Goal: Transaction & Acquisition: Subscribe to service/newsletter

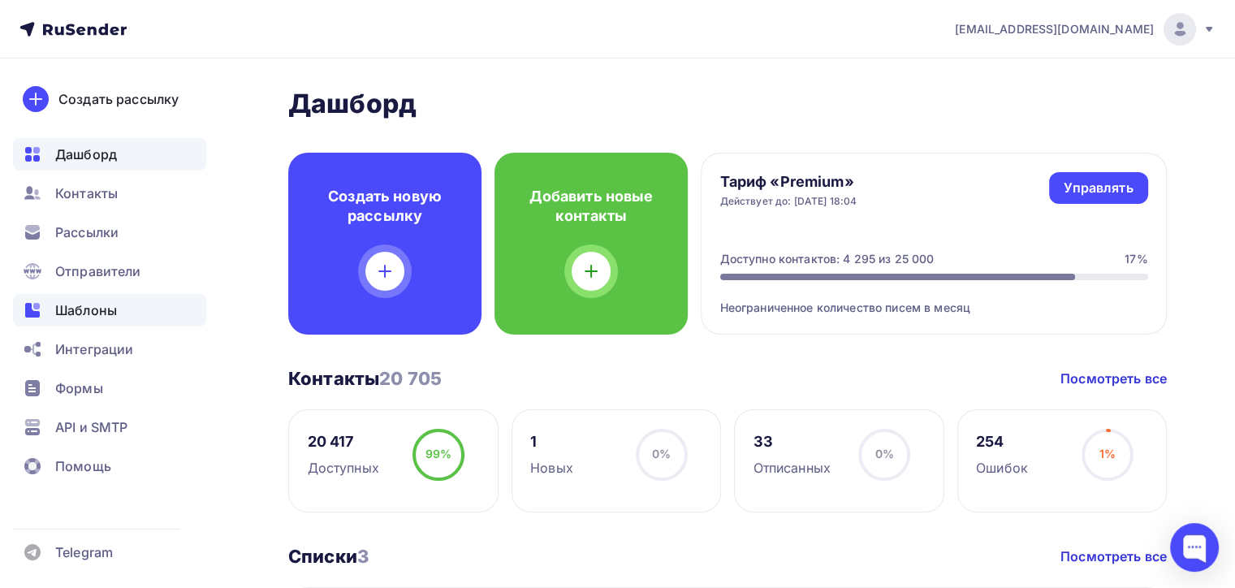
click at [91, 312] on span "Шаблоны" at bounding box center [86, 309] width 62 height 19
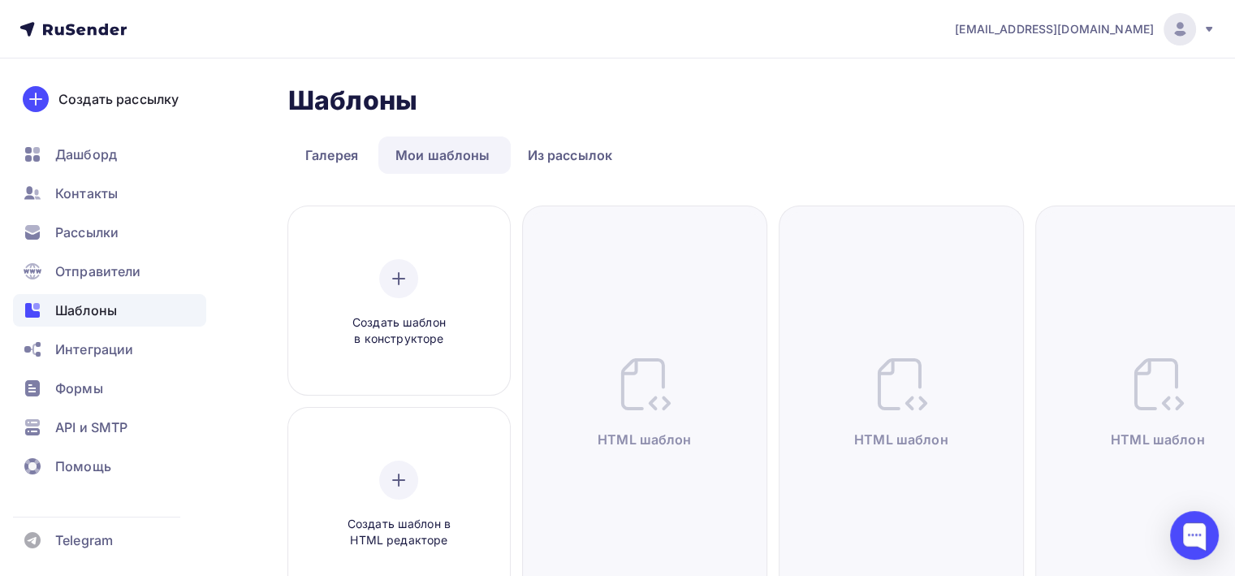
scroll to position [244, 0]
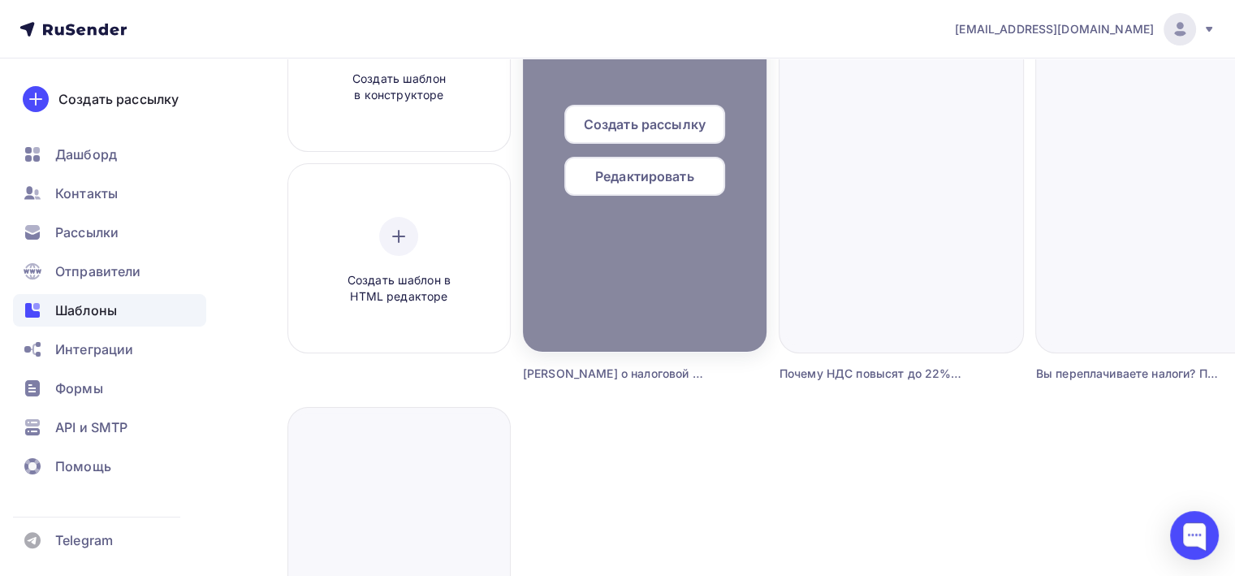
click at [662, 179] on span "Редактировать" at bounding box center [644, 175] width 99 height 19
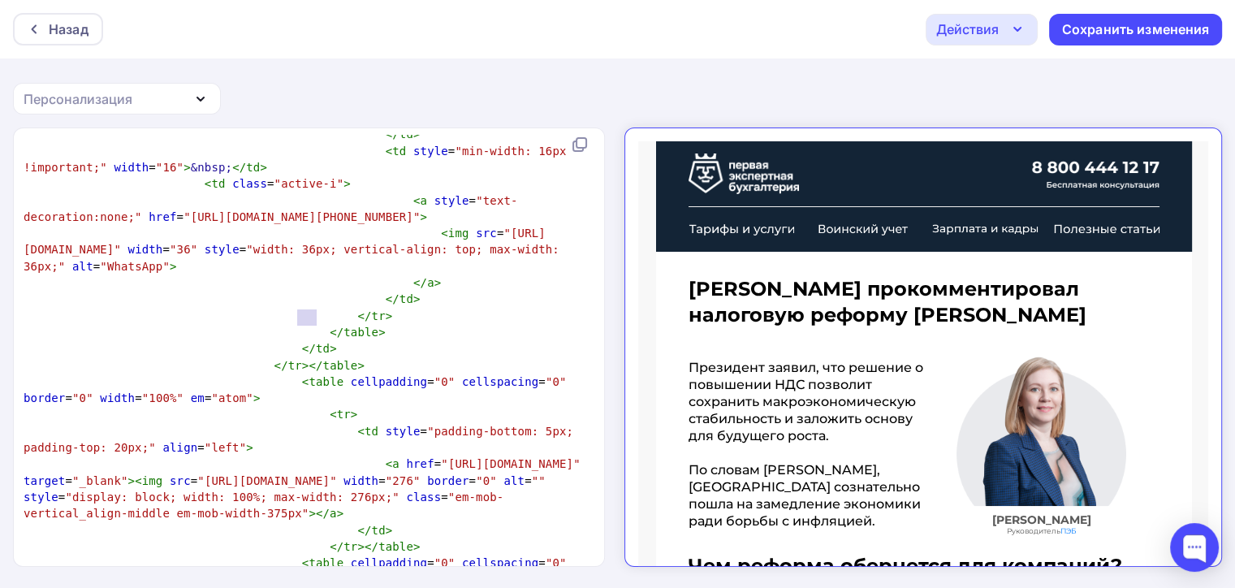
scroll to position [6, 0]
type textarea "{{webversion}}"
drag, startPoint x: 297, startPoint y: 315, endPoint x: 383, endPoint y: 321, distance: 86.3
type textarea "{{unsubscribe_url}}"
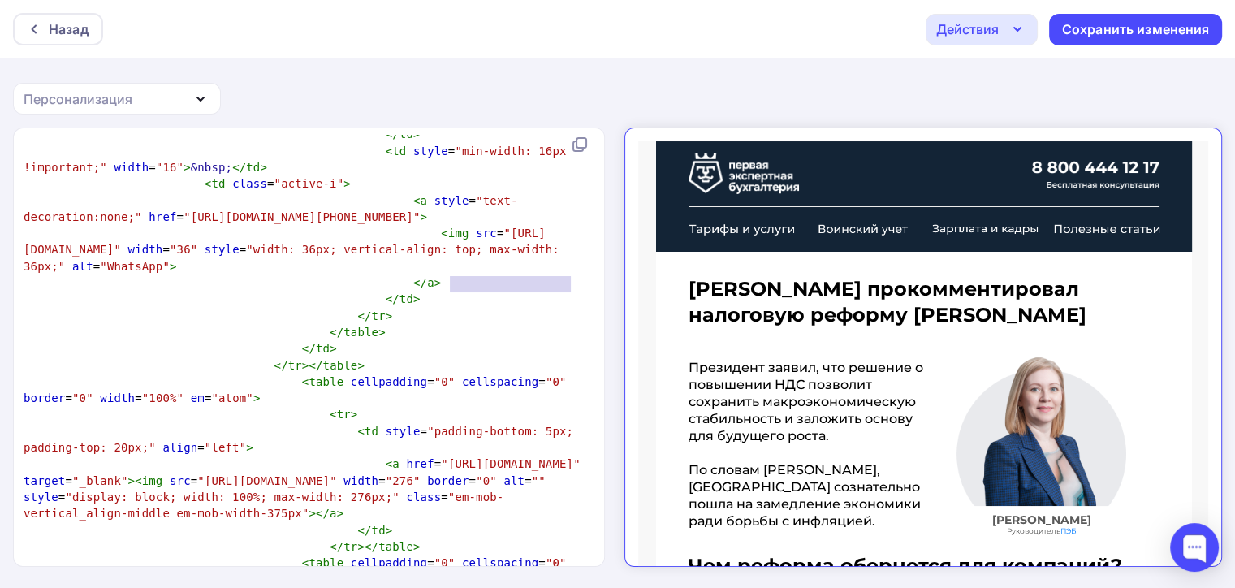
drag, startPoint x: 450, startPoint y: 283, endPoint x: 568, endPoint y: 284, distance: 118.5
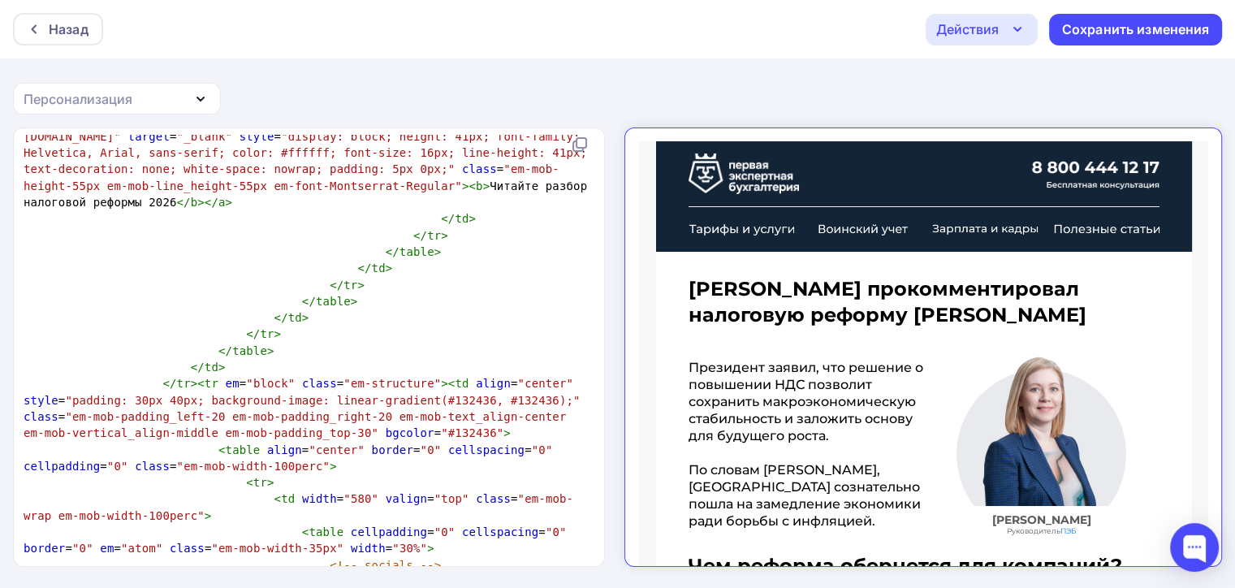
scroll to position [12879, 0]
click at [62, 19] on div "Назад" at bounding box center [58, 29] width 90 height 32
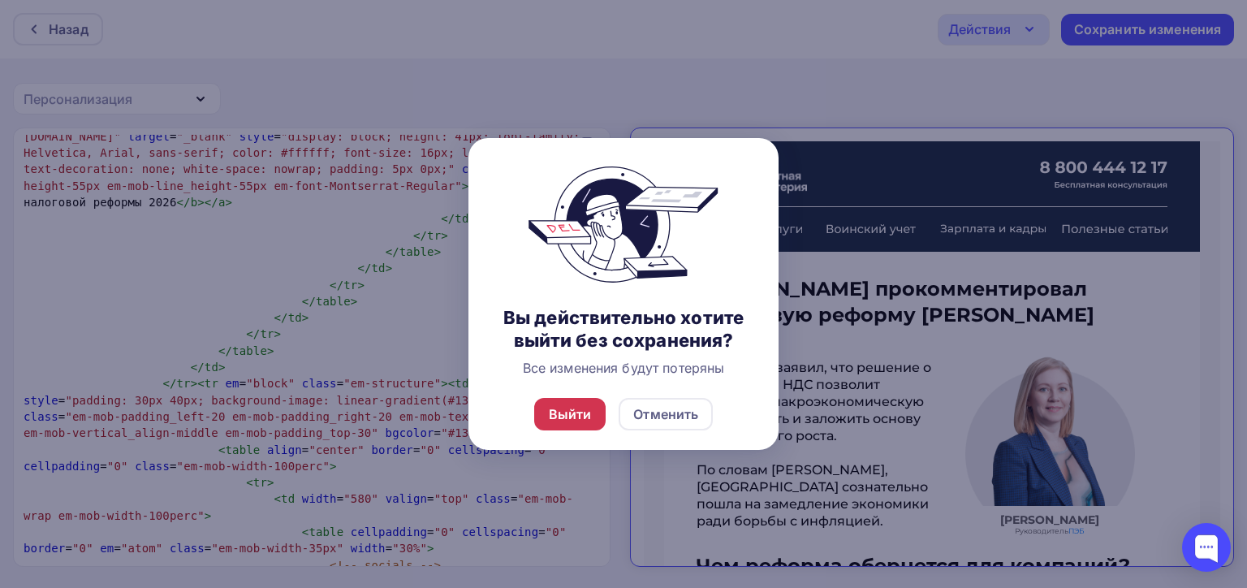
click at [552, 414] on div "Выйти" at bounding box center [570, 413] width 43 height 19
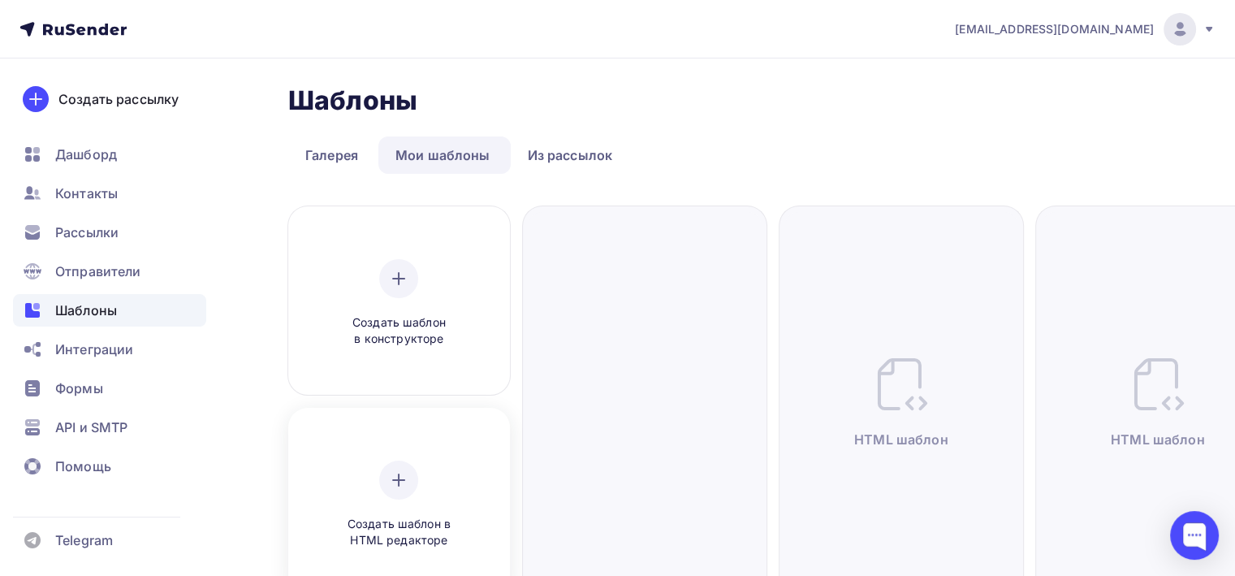
click at [385, 481] on div at bounding box center [398, 479] width 39 height 39
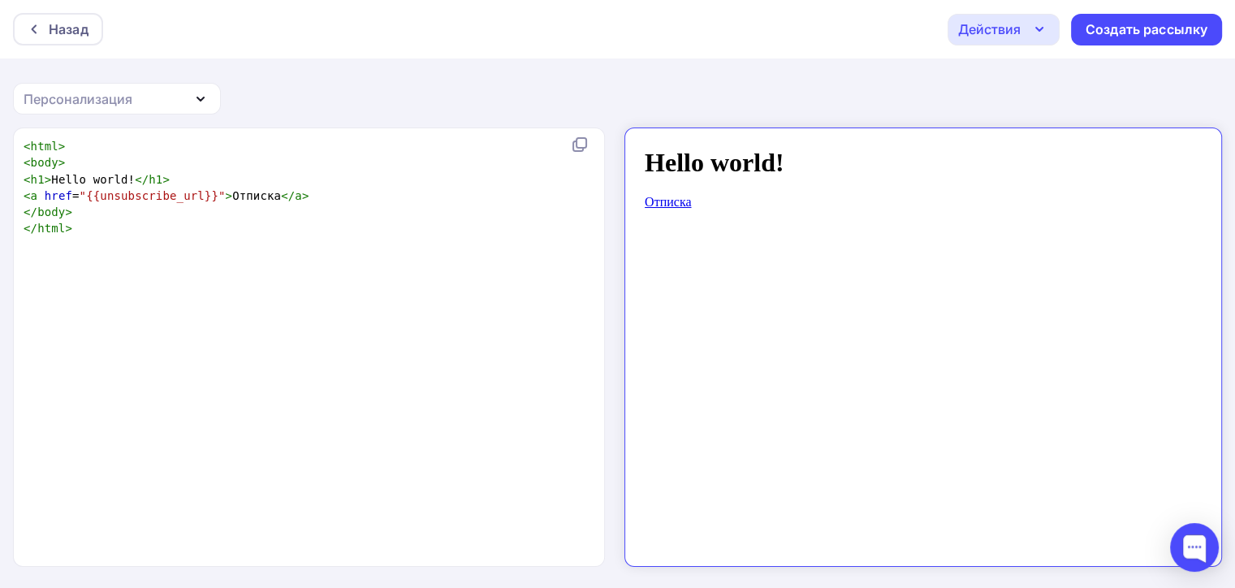
click at [286, 166] on pre "< body >" at bounding box center [305, 162] width 571 height 16
type textarea "<html> <body> <h1>Hello world!</h1> <a href="{{unsubscribe_url}}">Отписка</a> <…"
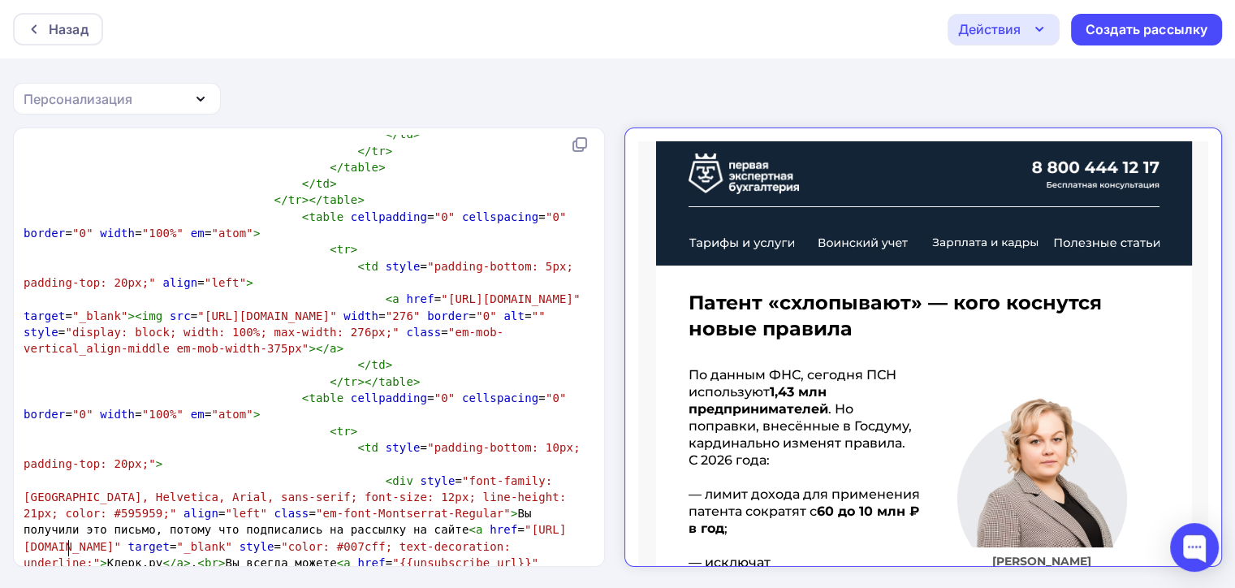
scroll to position [1015, 0]
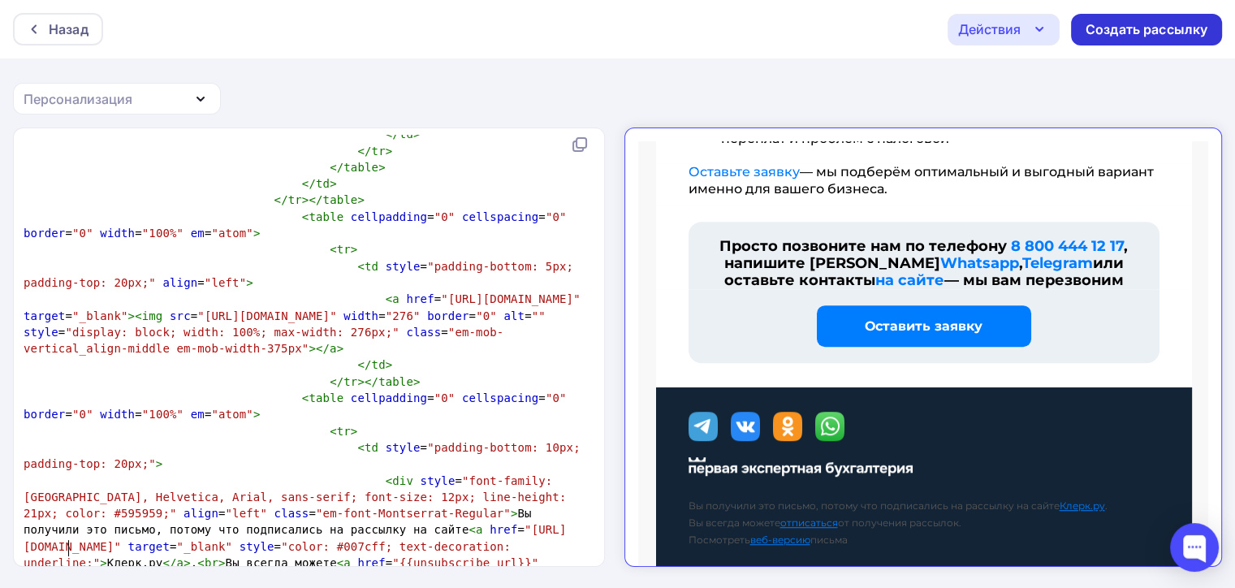
click at [1136, 29] on div "Создать рассылку" at bounding box center [1146, 29] width 122 height 19
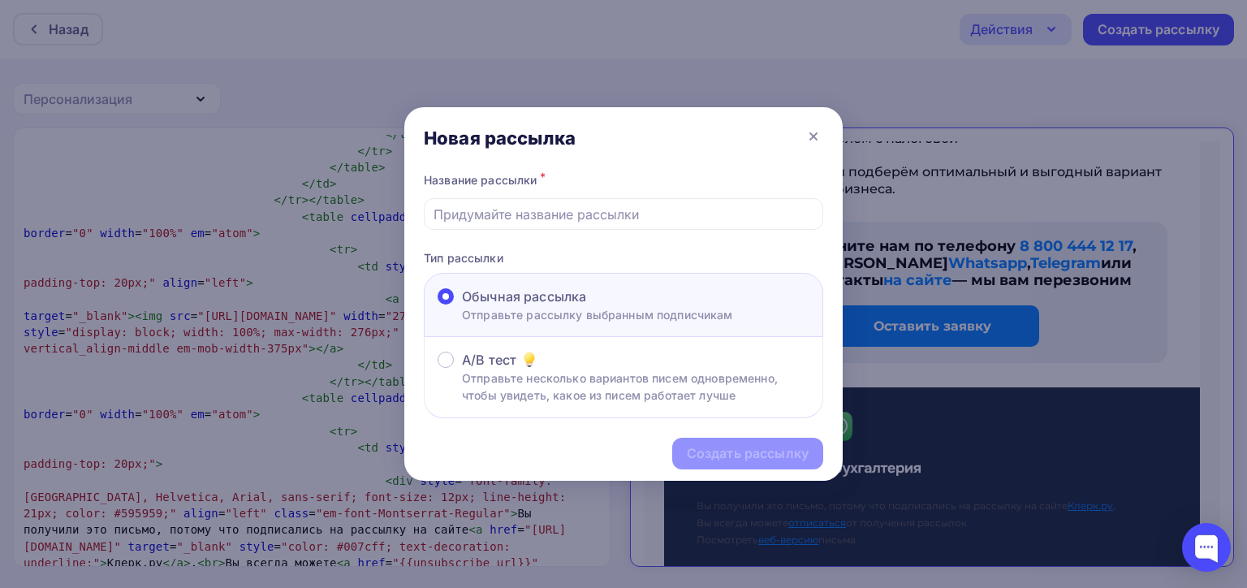
click at [731, 138] on div "Новая рассылка" at bounding box center [623, 138] width 438 height 62
click at [565, 215] on input "text" at bounding box center [624, 214] width 381 height 19
click at [744, 153] on div "Новая рассылка" at bounding box center [623, 138] width 438 height 62
click at [509, 206] on input "text" at bounding box center [624, 214] width 381 height 19
paste input "Каждый второй ИП лишится патента в 2026 году"
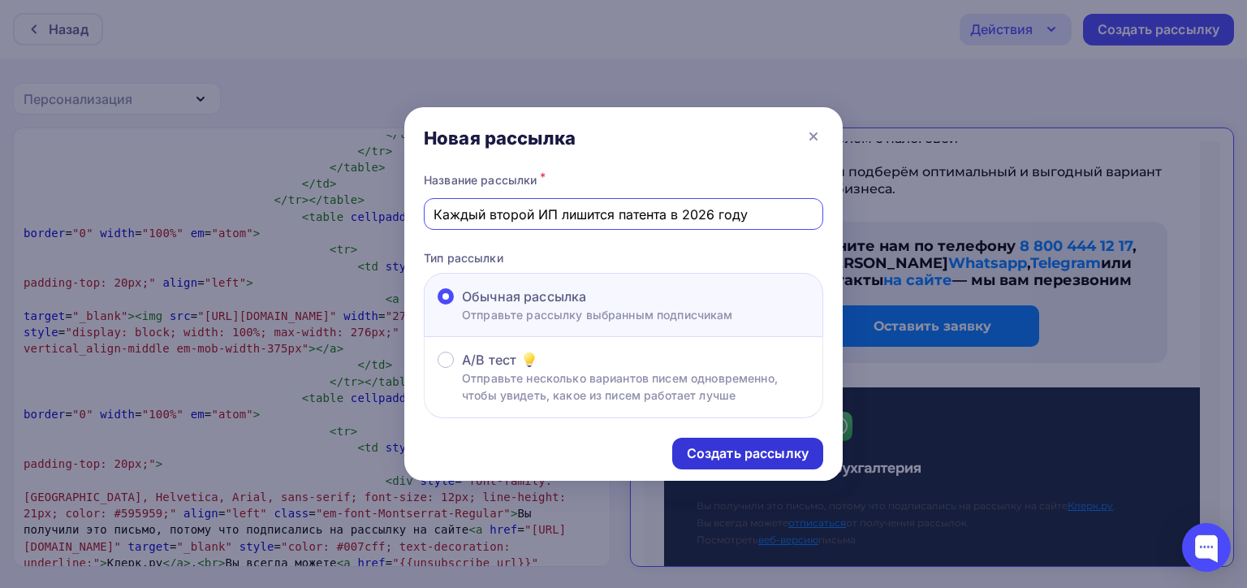
type input "Каждый второй ИП лишится патента в 2026 году"
click at [780, 451] on div "Создать рассылку" at bounding box center [748, 453] width 122 height 19
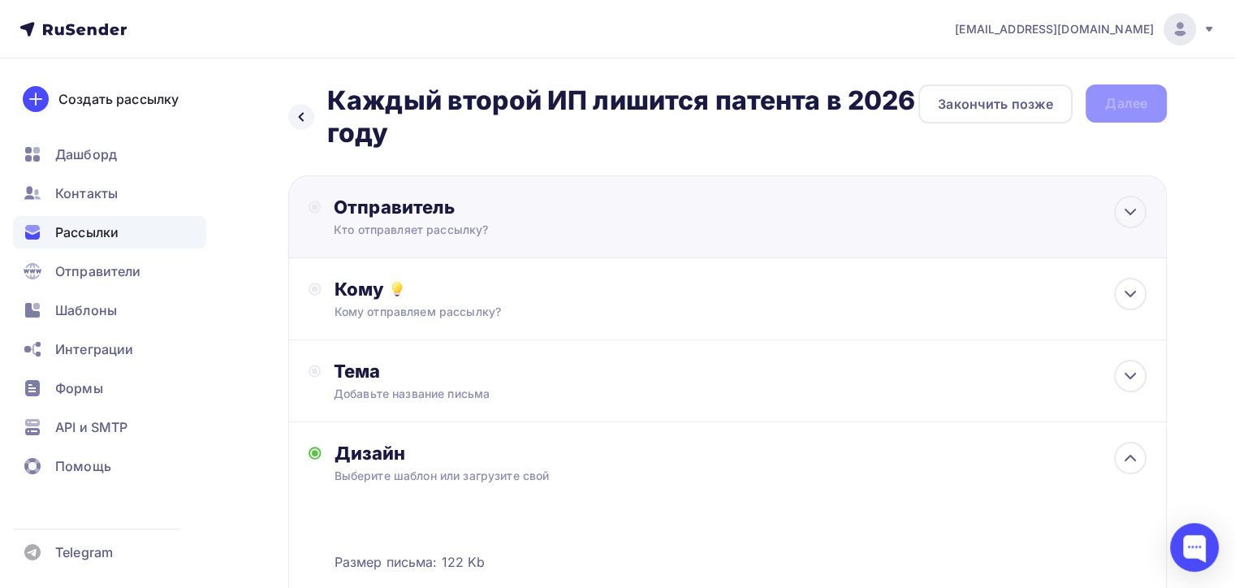
click at [499, 211] on div "Отправитель" at bounding box center [510, 207] width 352 height 23
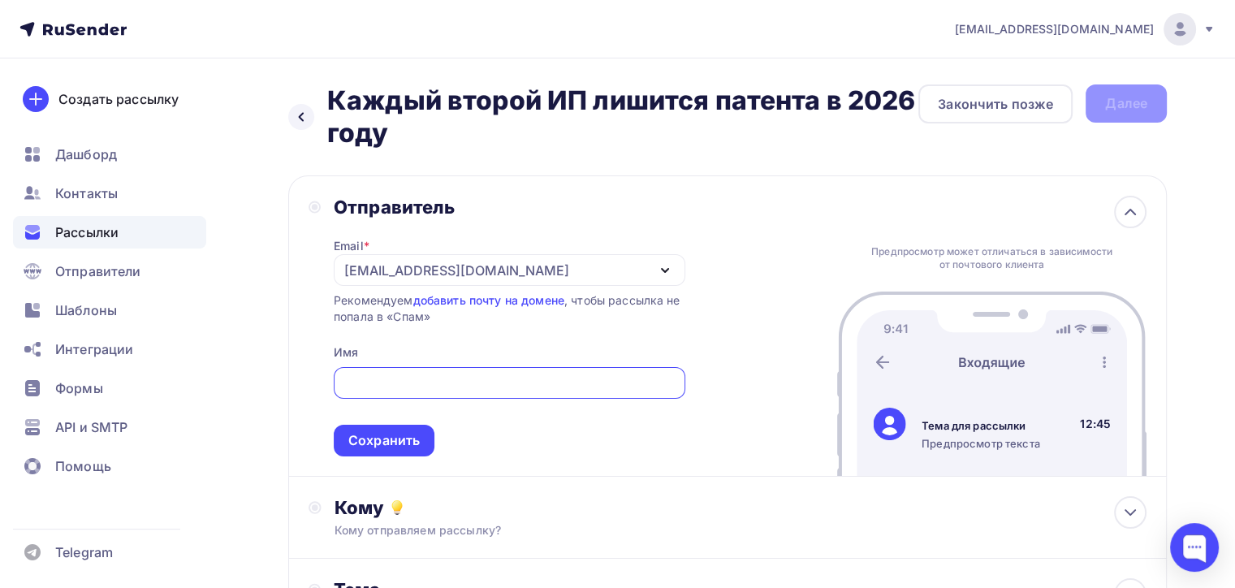
paste input "Евгения Василькова"
click at [554, 269] on div "[EMAIL_ADDRESS][DOMAIN_NAME]" at bounding box center [510, 270] width 352 height 32
type input "Евгения Василькова"
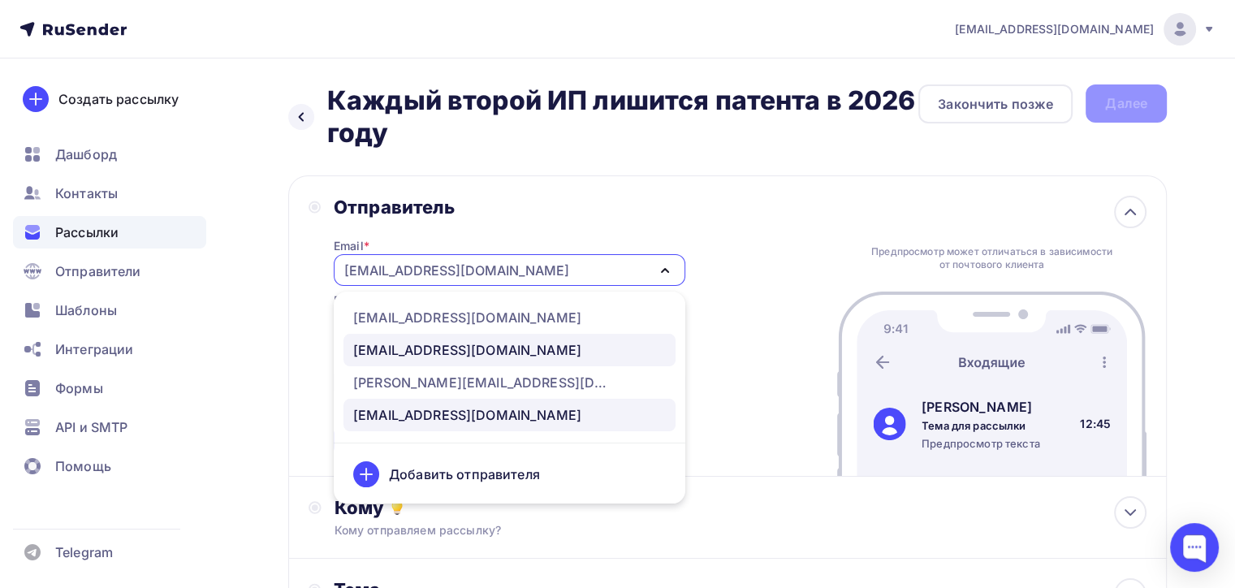
click at [416, 351] on div "vika@buhguard.ru" at bounding box center [467, 349] width 228 height 19
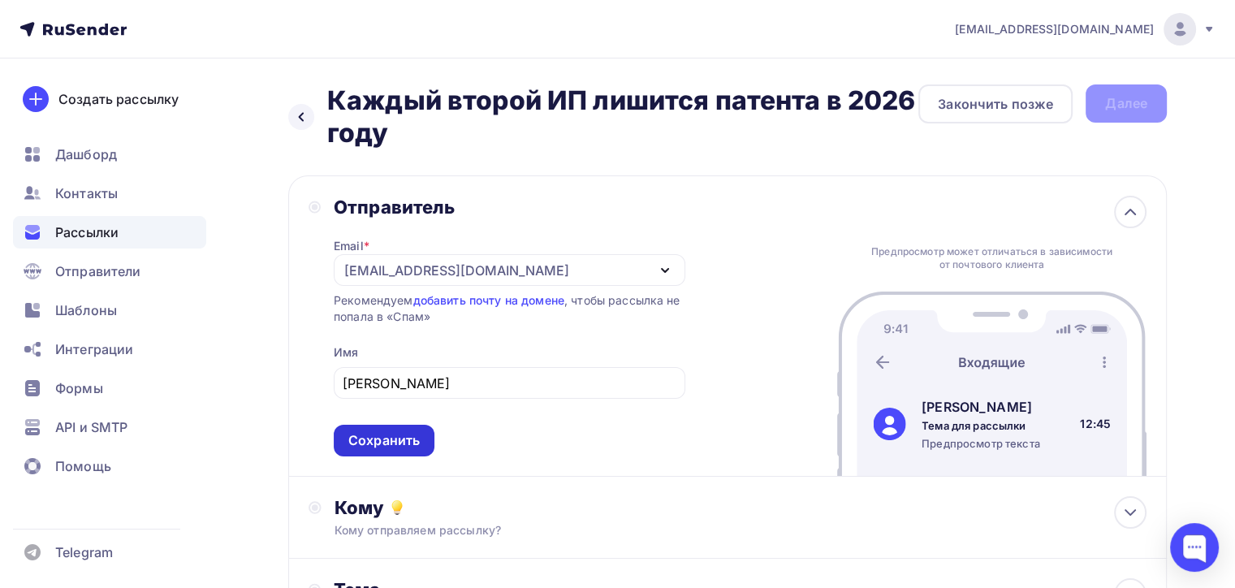
click at [394, 444] on div "Сохранить" at bounding box center [383, 440] width 71 height 19
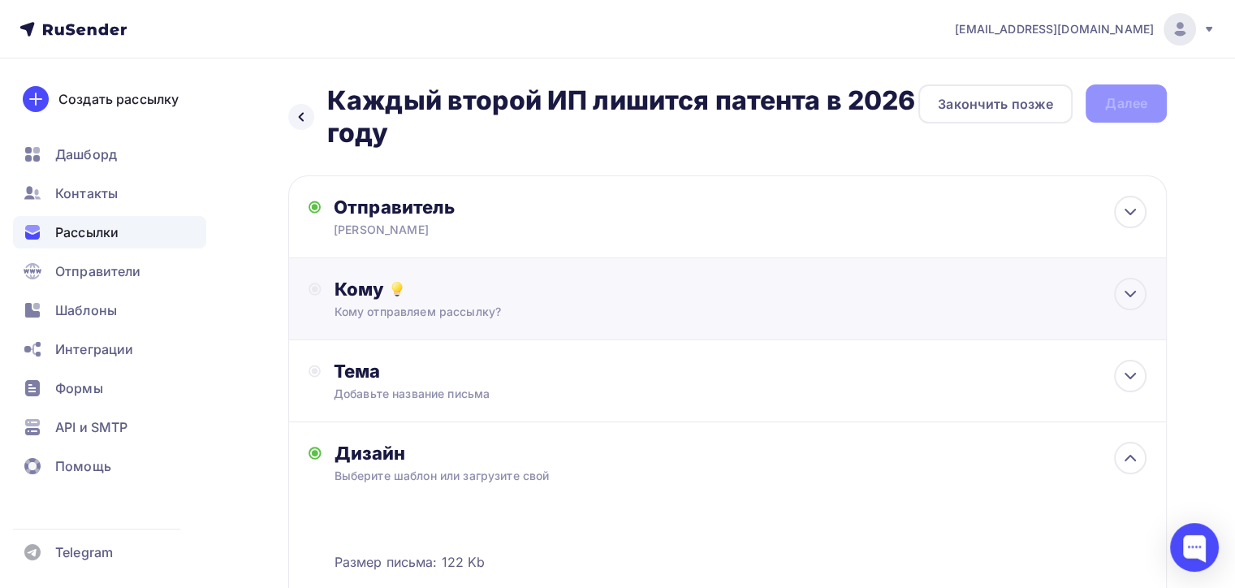
click at [580, 294] on div "Кому" at bounding box center [740, 289] width 812 height 23
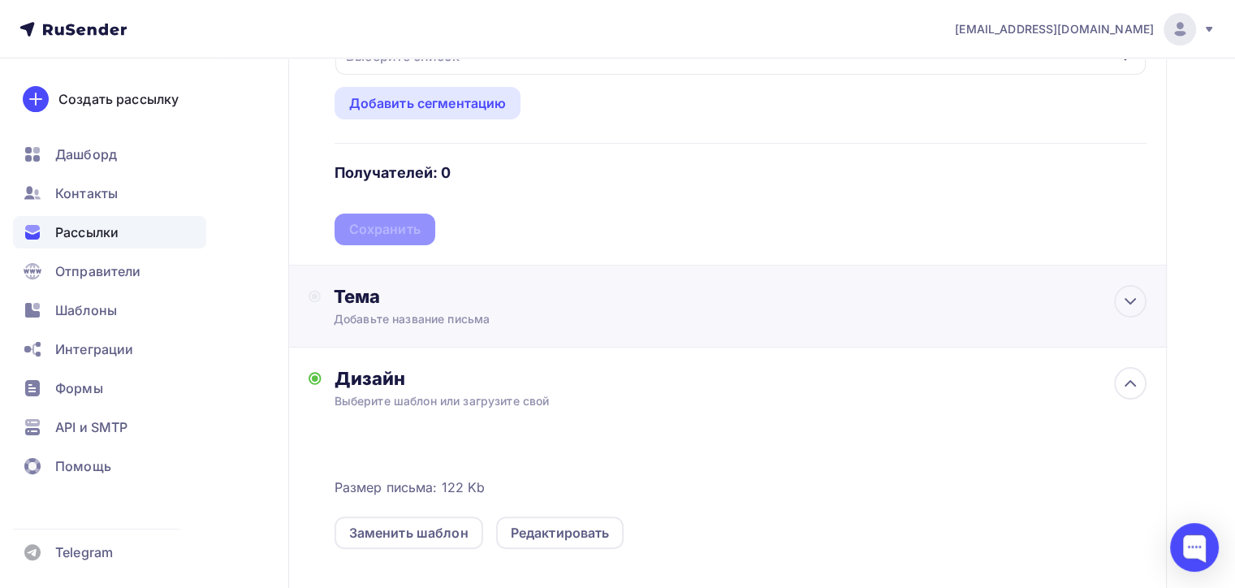
scroll to position [162, 0]
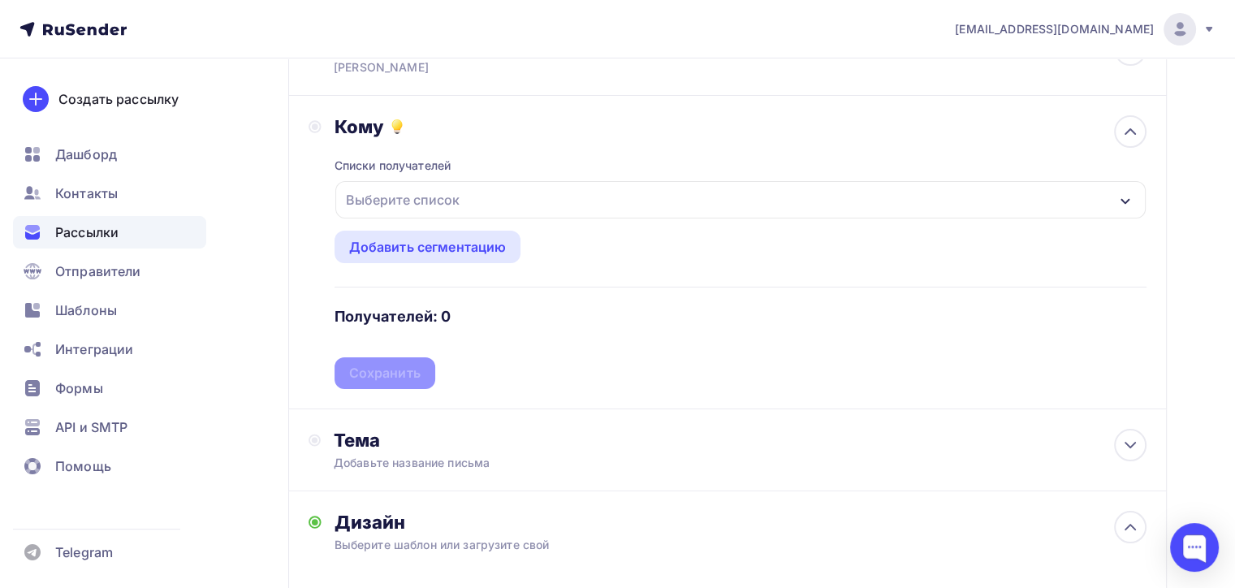
click at [428, 191] on div "Выберите список" at bounding box center [402, 199] width 127 height 29
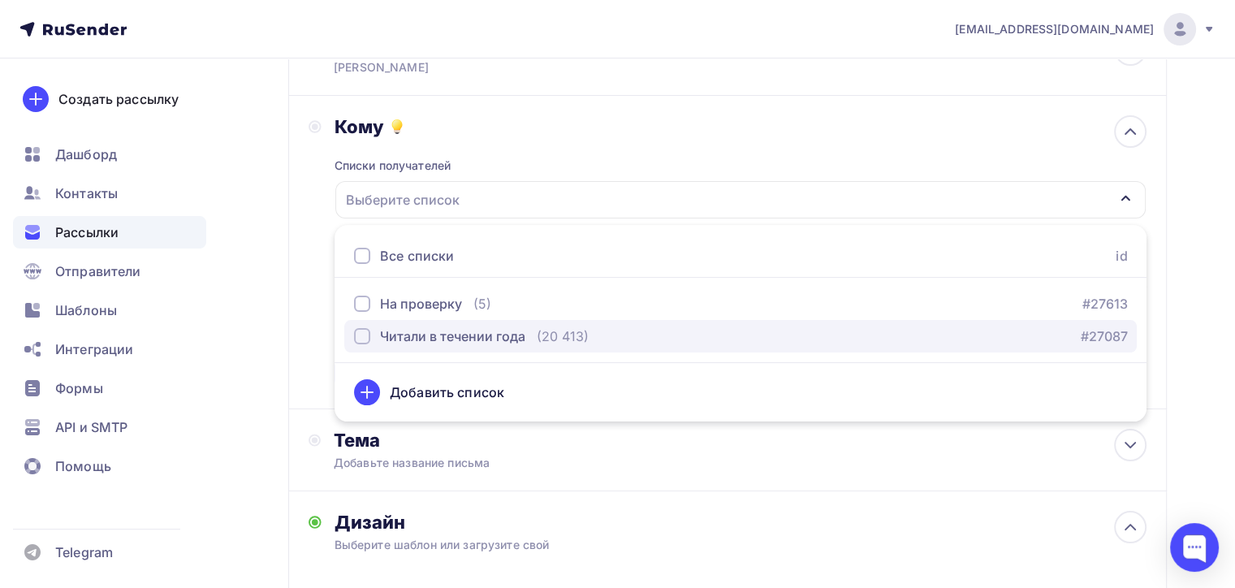
click at [430, 333] on div "Читали в течении года" at bounding box center [452, 335] width 145 height 19
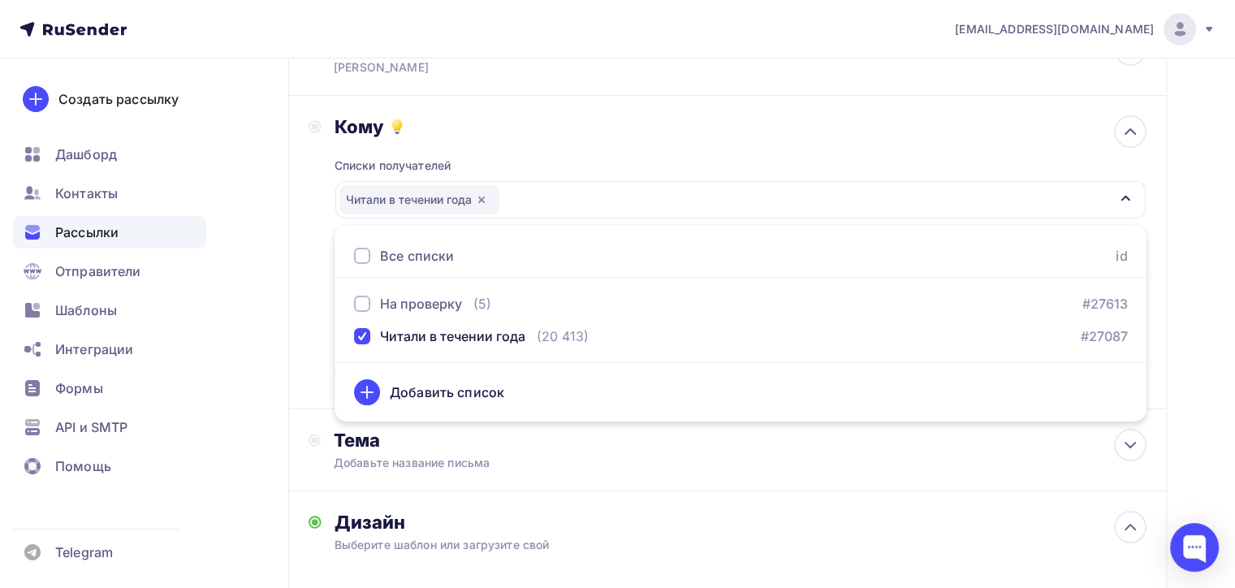
click at [315, 185] on div "Кому Списки получателей Читали в течении года Все списки id На проверку (5) #27…" at bounding box center [727, 252] width 838 height 274
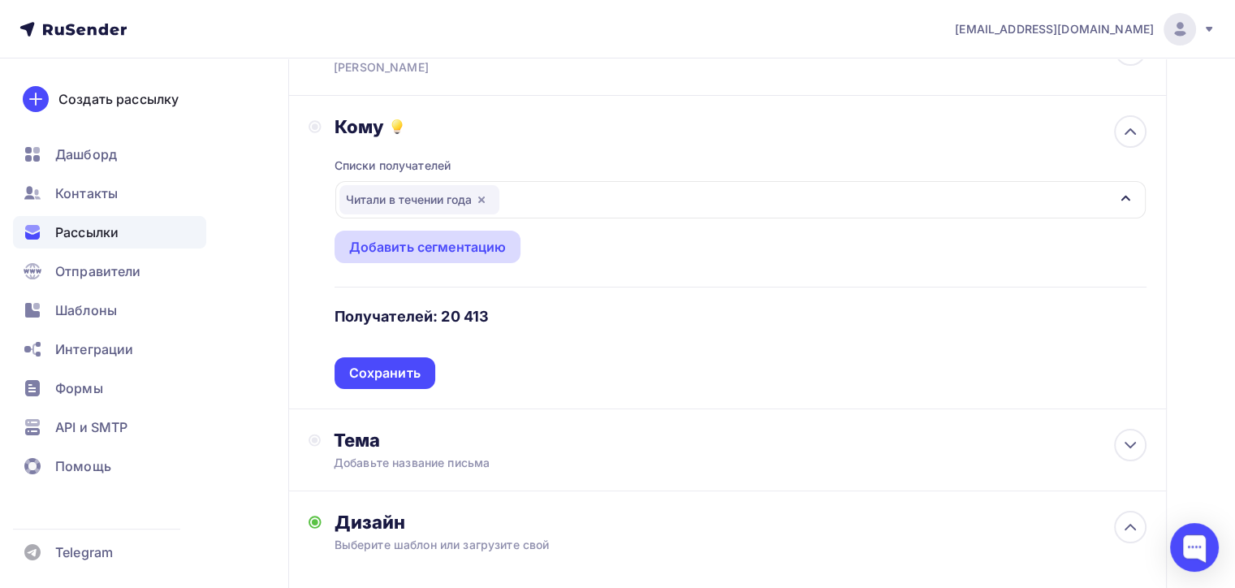
click at [429, 250] on div "Добавить сегментацию" at bounding box center [427, 246] width 157 height 19
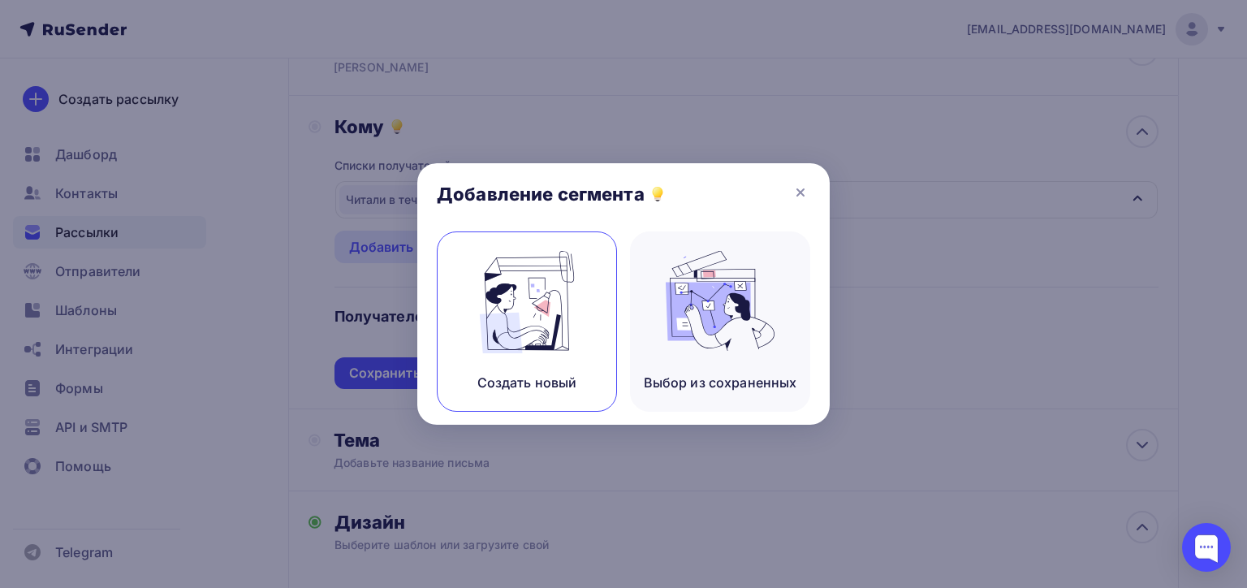
click at [513, 308] on img at bounding box center [526, 302] width 109 height 102
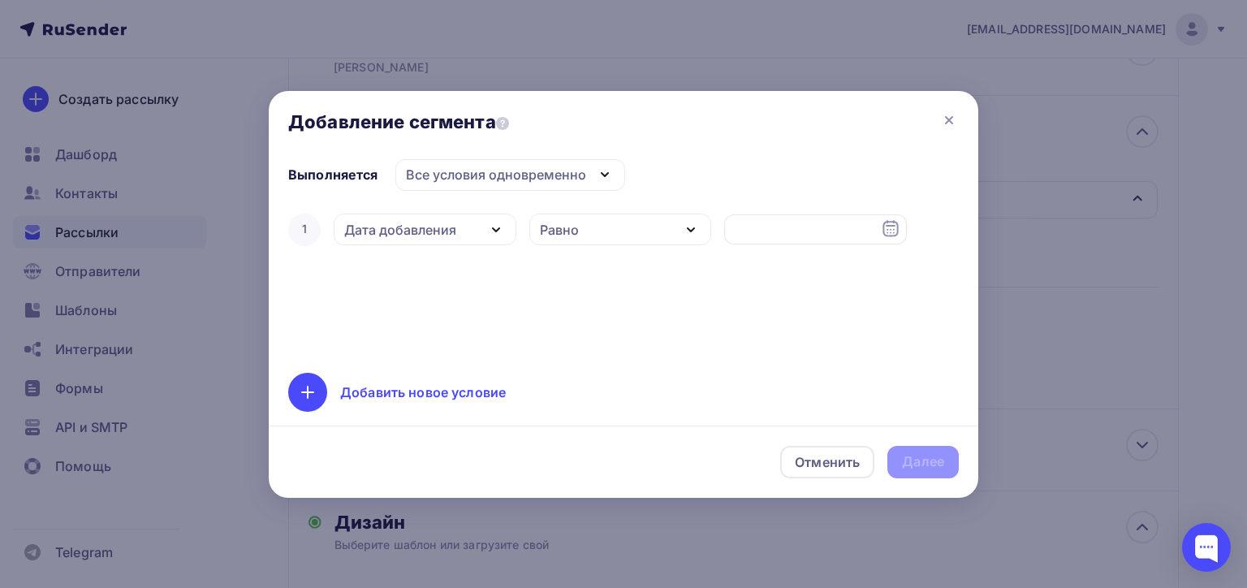
click at [421, 226] on div "Дата добавления" at bounding box center [400, 229] width 112 height 19
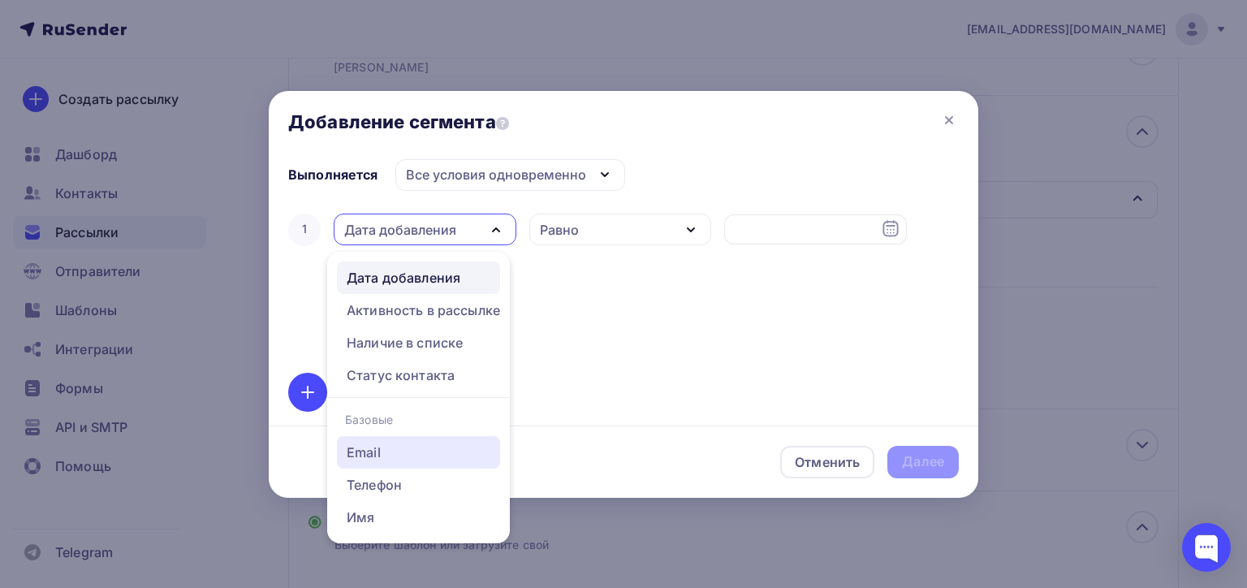
drag, startPoint x: 367, startPoint y: 450, endPoint x: 443, endPoint y: 398, distance: 92.3
click at [367, 450] on div "Email" at bounding box center [364, 451] width 34 height 19
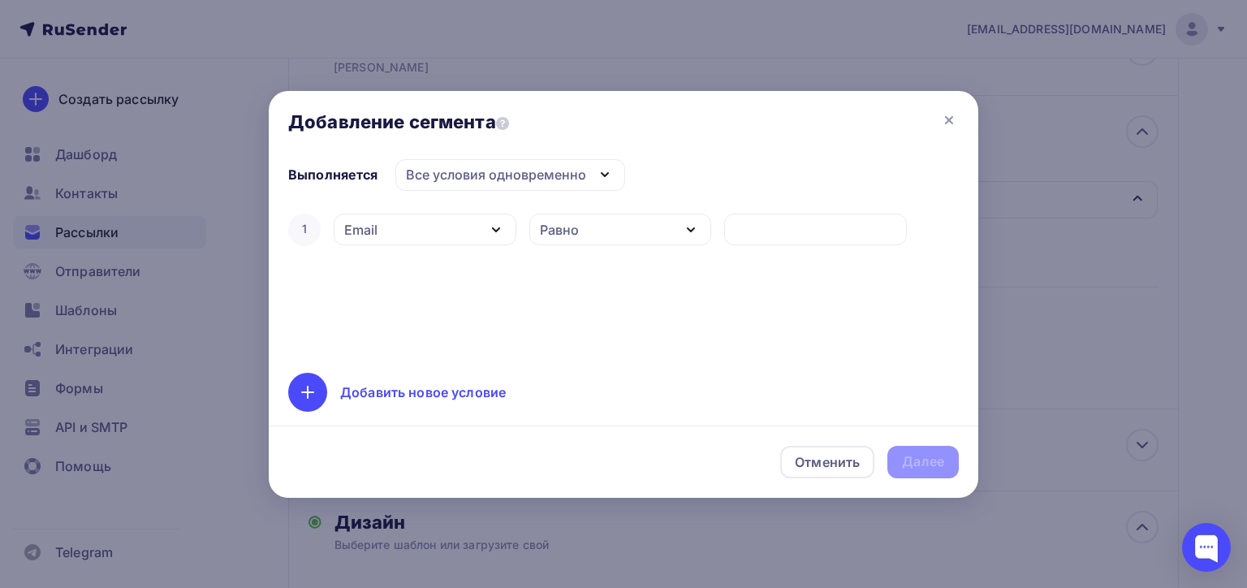
click at [589, 234] on div "Равно" at bounding box center [620, 230] width 183 height 32
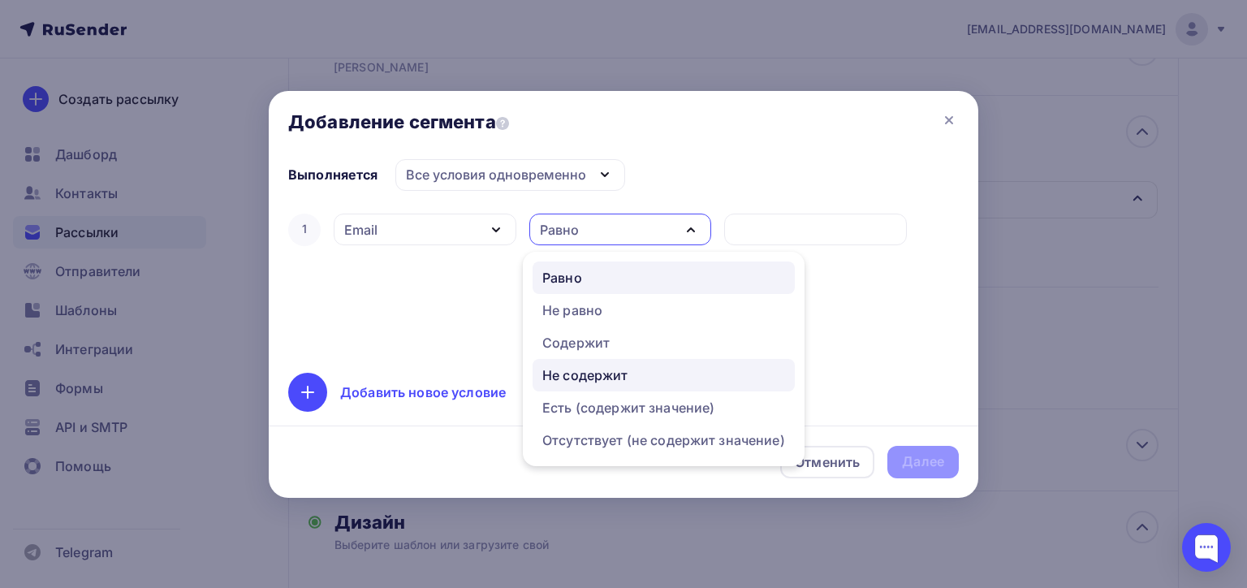
click at [591, 374] on div "Не содержит" at bounding box center [585, 374] width 86 height 19
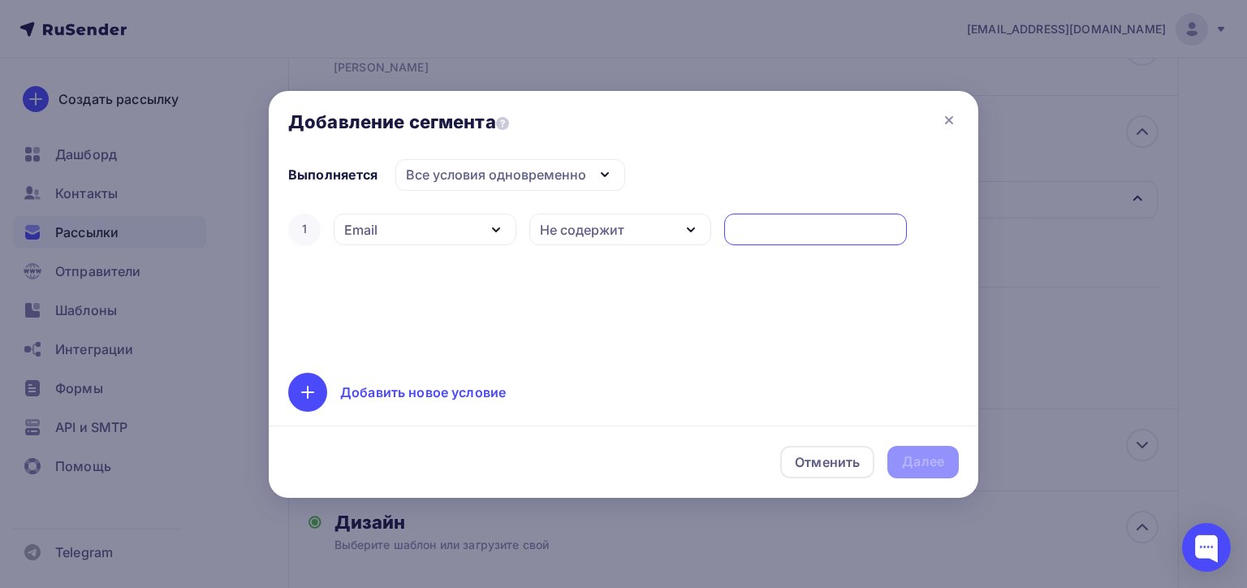
click at [763, 234] on input "text" at bounding box center [816, 229] width 164 height 19
type input "yandex.ru"
click at [391, 395] on div "Добавить новое условие" at bounding box center [423, 391] width 166 height 19
click at [425, 274] on div "Дата добавления" at bounding box center [400, 281] width 112 height 19
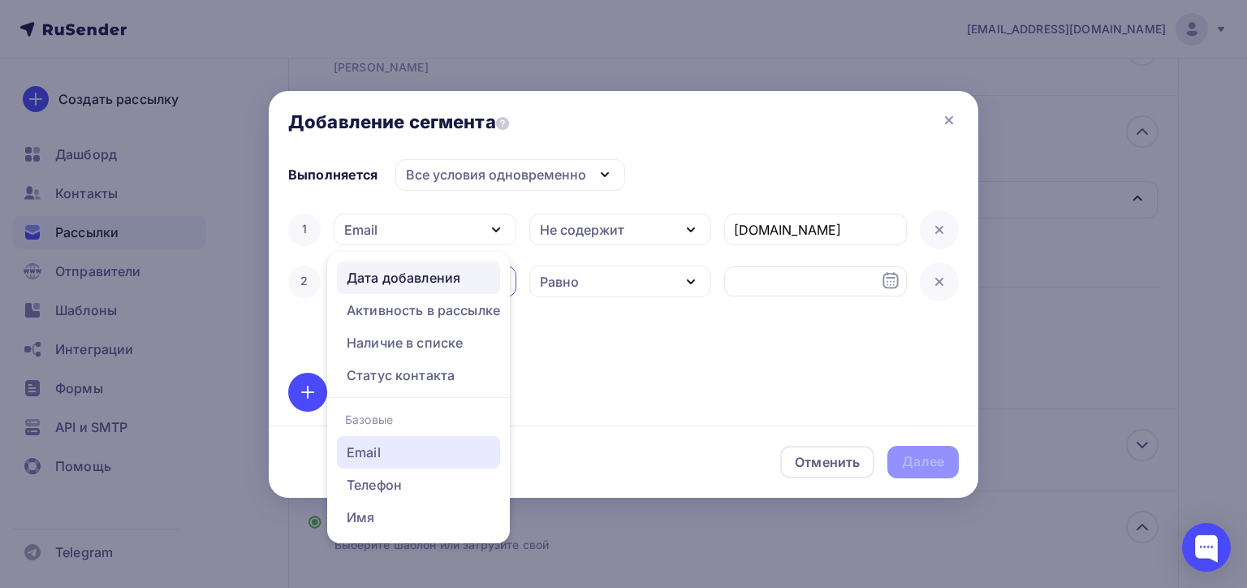
drag, startPoint x: 398, startPoint y: 448, endPoint x: 420, endPoint y: 425, distance: 31.6
click at [397, 448] on div "Email" at bounding box center [419, 451] width 144 height 19
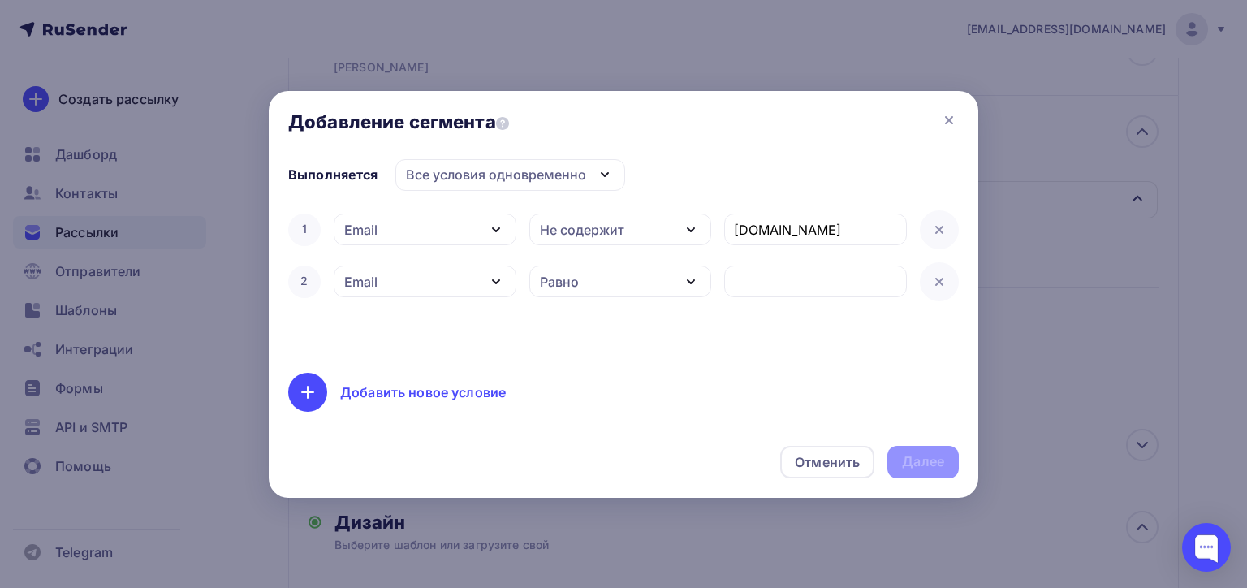
click at [619, 282] on div "Равно" at bounding box center [620, 281] width 183 height 32
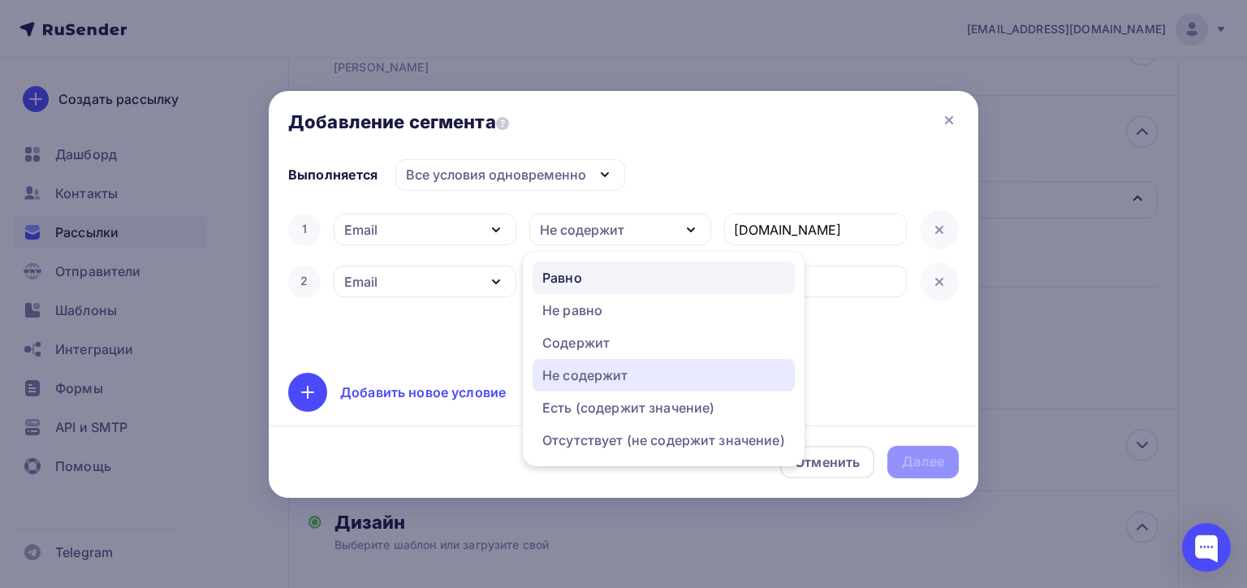
drag, startPoint x: 606, startPoint y: 370, endPoint x: 711, endPoint y: 321, distance: 115.5
click at [606, 370] on div "Не содержит" at bounding box center [585, 374] width 86 height 19
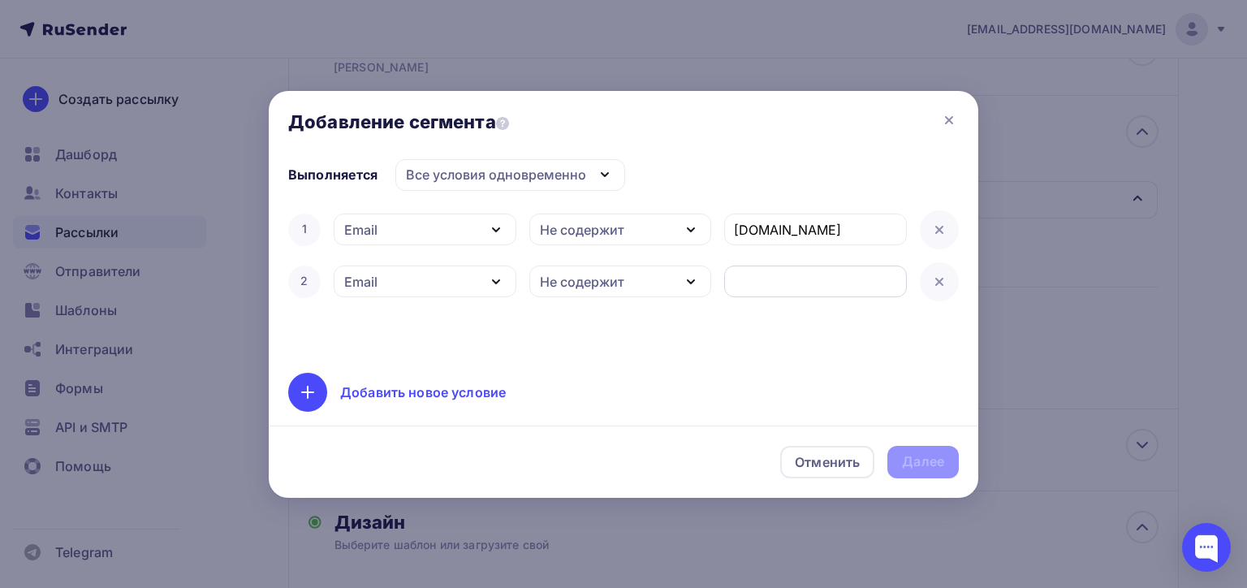
click at [753, 273] on input "text" at bounding box center [816, 281] width 164 height 19
type input "ya.ru"
click at [495, 390] on div "Добавить новое условие" at bounding box center [423, 391] width 166 height 19
click at [420, 330] on div "Дата добавления" at bounding box center [400, 333] width 112 height 19
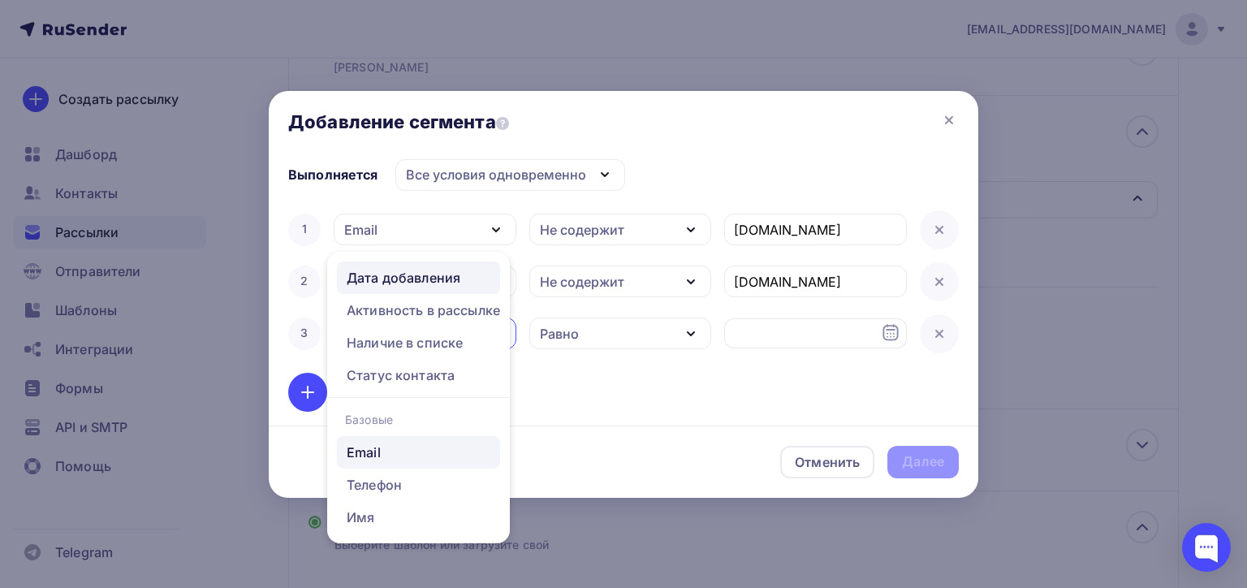
click at [380, 451] on div "Email" at bounding box center [364, 451] width 34 height 19
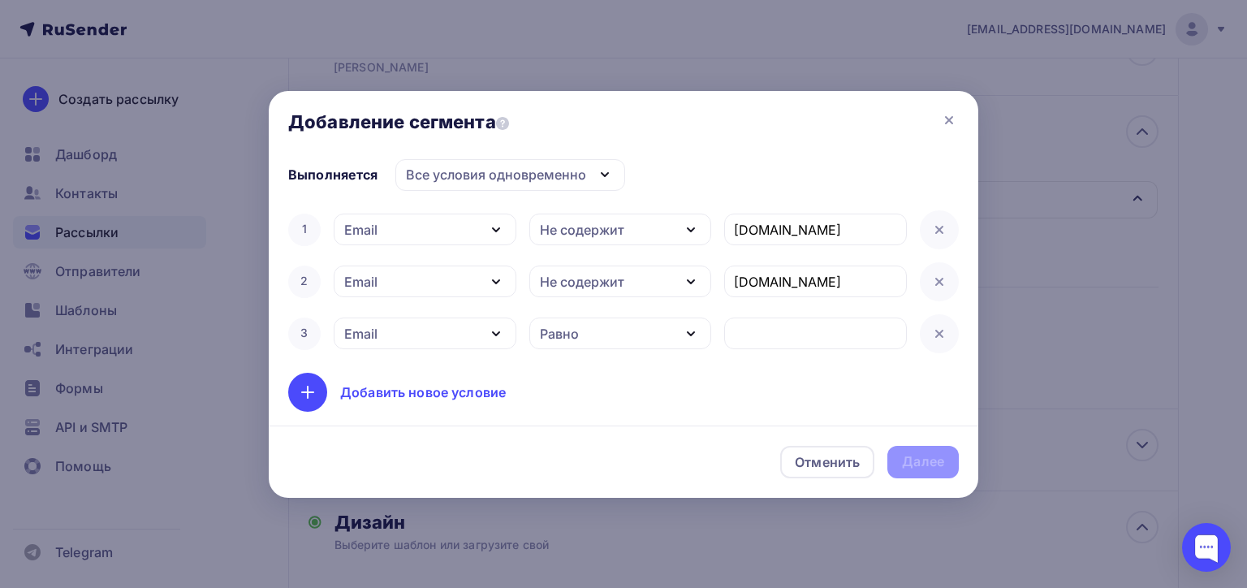
click at [588, 339] on div "Равно" at bounding box center [620, 333] width 183 height 32
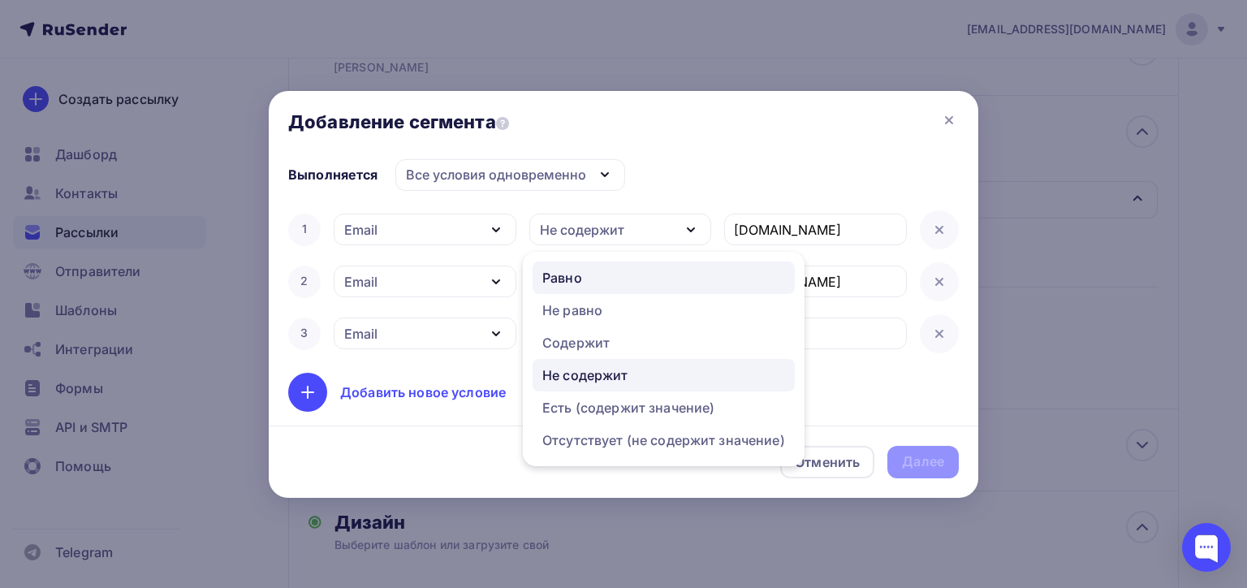
click at [589, 377] on div "Не содержит" at bounding box center [585, 374] width 86 height 19
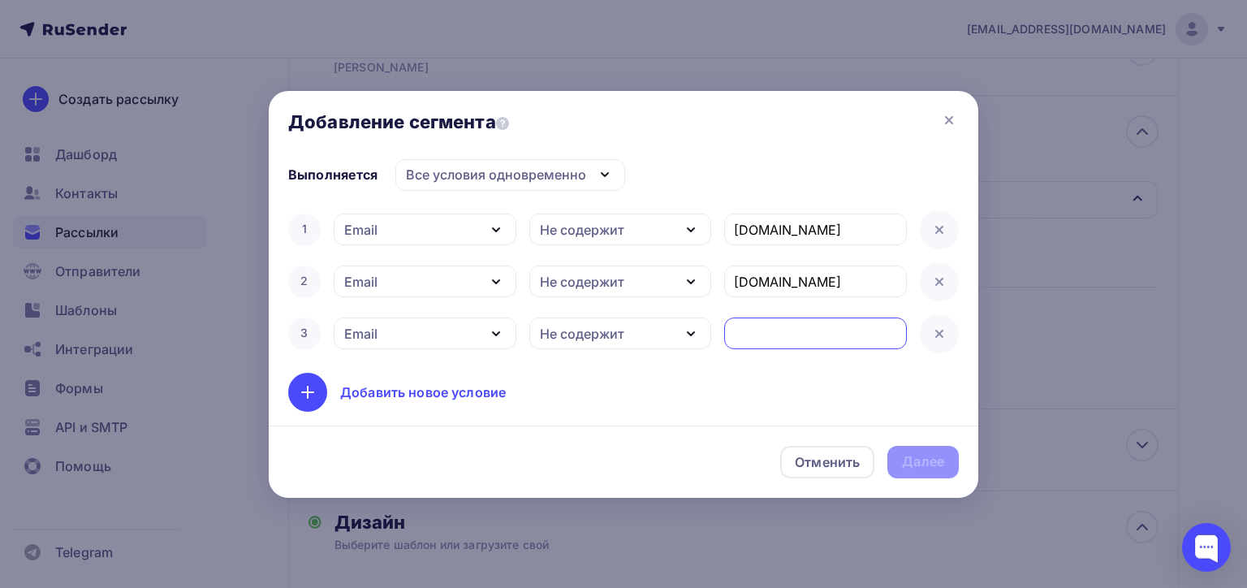
click at [752, 334] on input "text" at bounding box center [816, 333] width 164 height 19
type input "rambler.ru"
click at [906, 456] on div "Далее" at bounding box center [923, 461] width 42 height 19
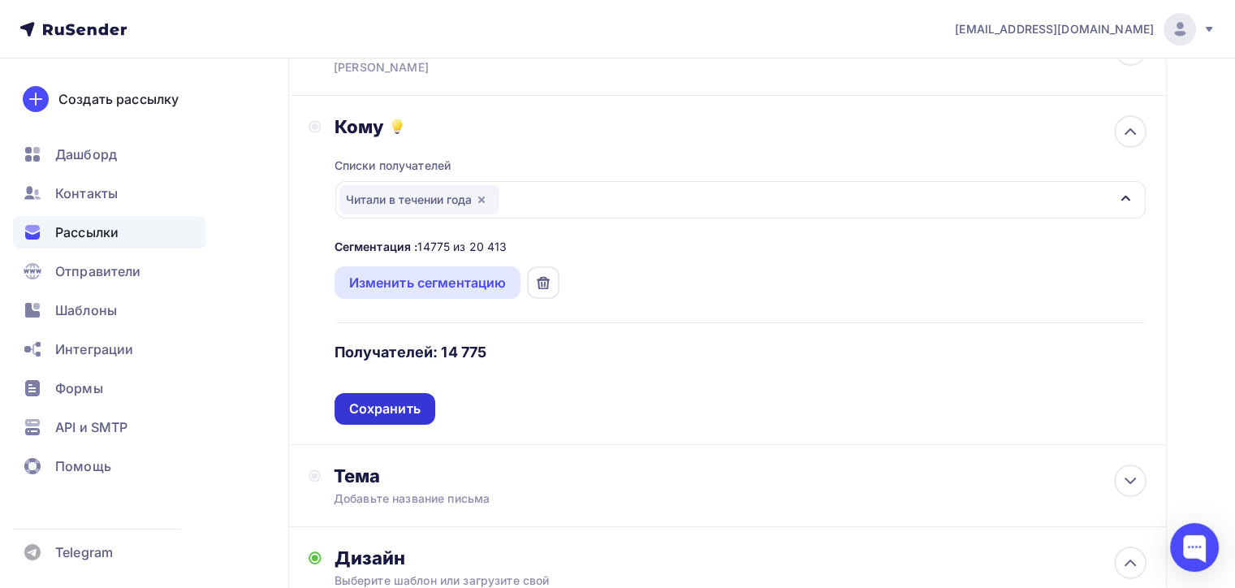
click at [403, 403] on div "Сохранить" at bounding box center [384, 408] width 71 height 19
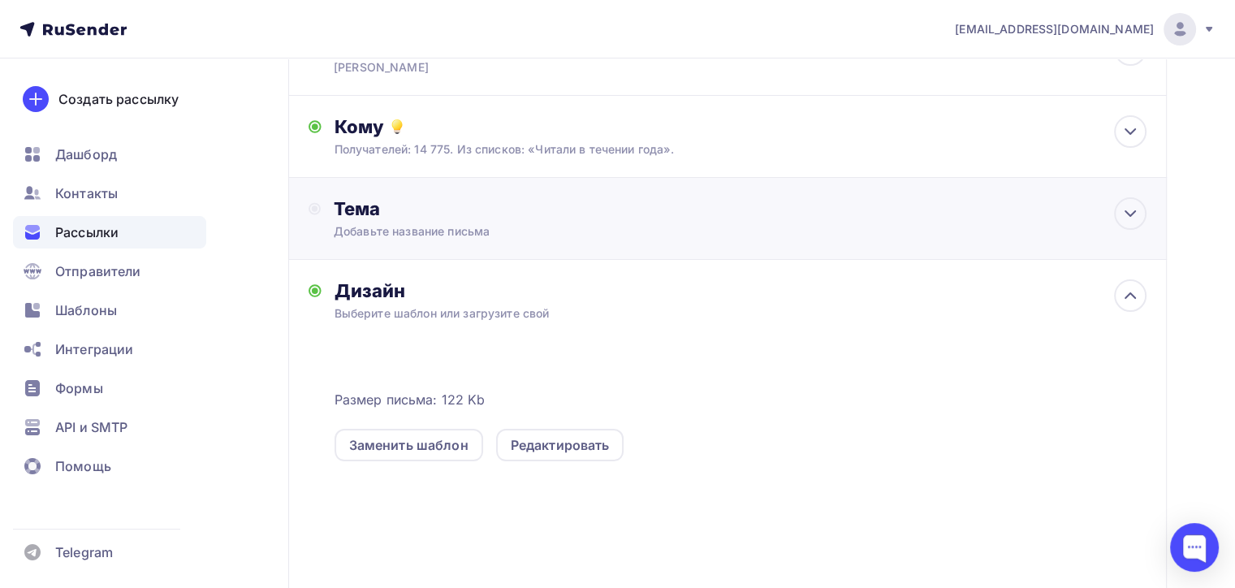
click at [516, 224] on div "Добавьте название письма" at bounding box center [478, 231] width 289 height 16
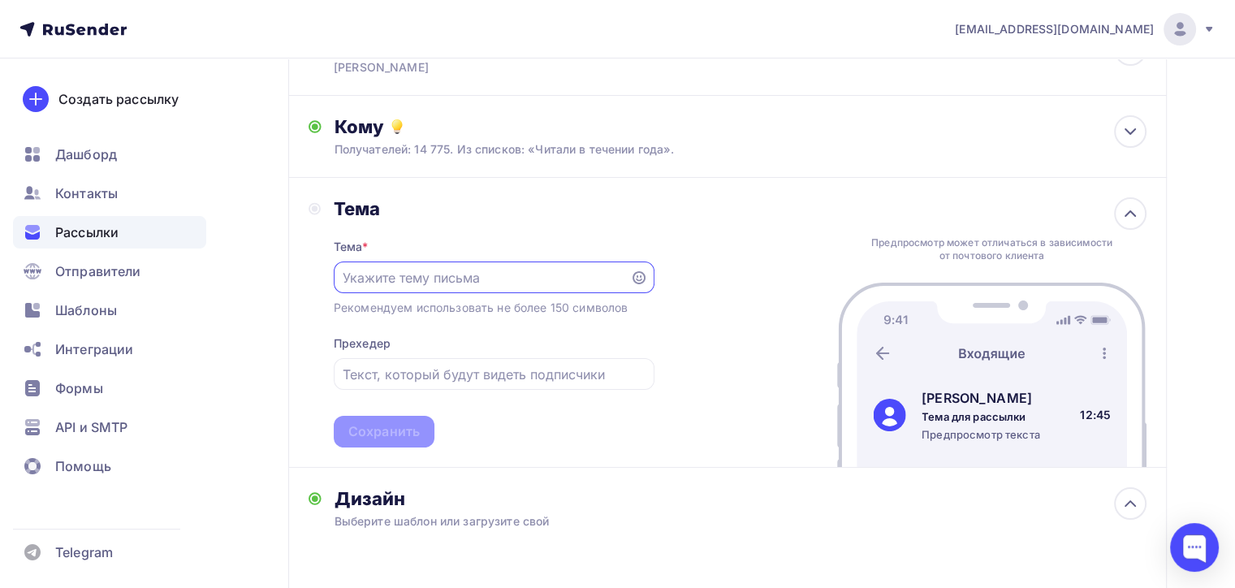
scroll to position [0, 0]
click at [845, 208] on div "Предпросмотр может отличаться в зависимости от почтового клиента Евгения Василь…" at bounding box center [991, 323] width 309 height 290
click at [406, 279] on input "text" at bounding box center [482, 278] width 278 height 19
paste input "Каждый второй ИП лишится патента в 2026 году"
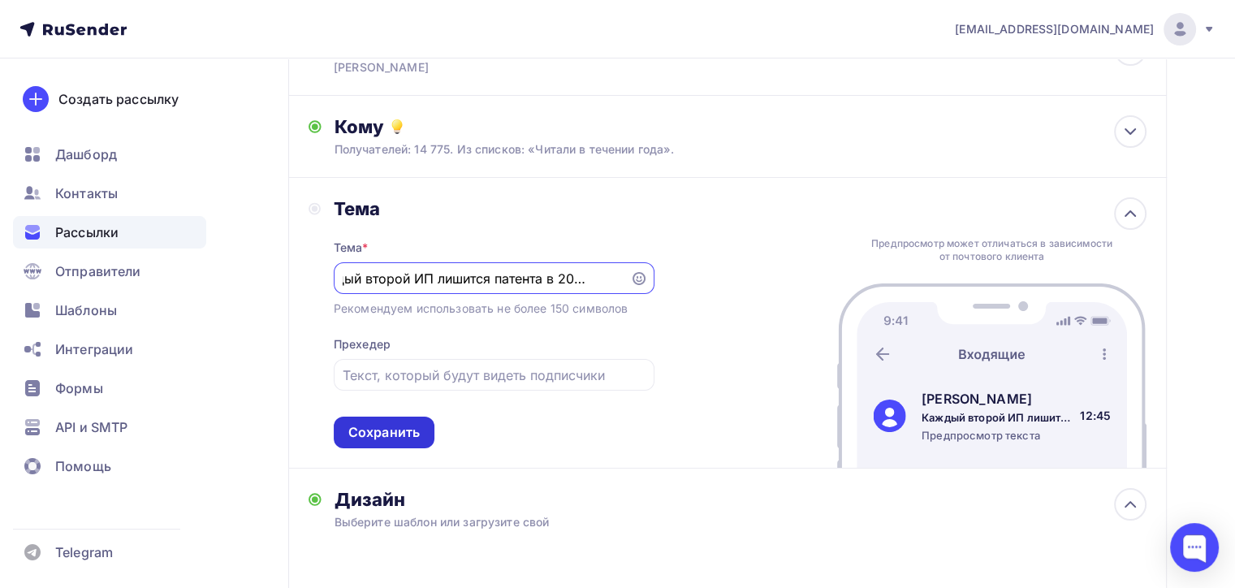
type input "Каждый второй ИП лишится патента в 2026 году"
click at [415, 432] on div "Сохранить" at bounding box center [383, 432] width 71 height 19
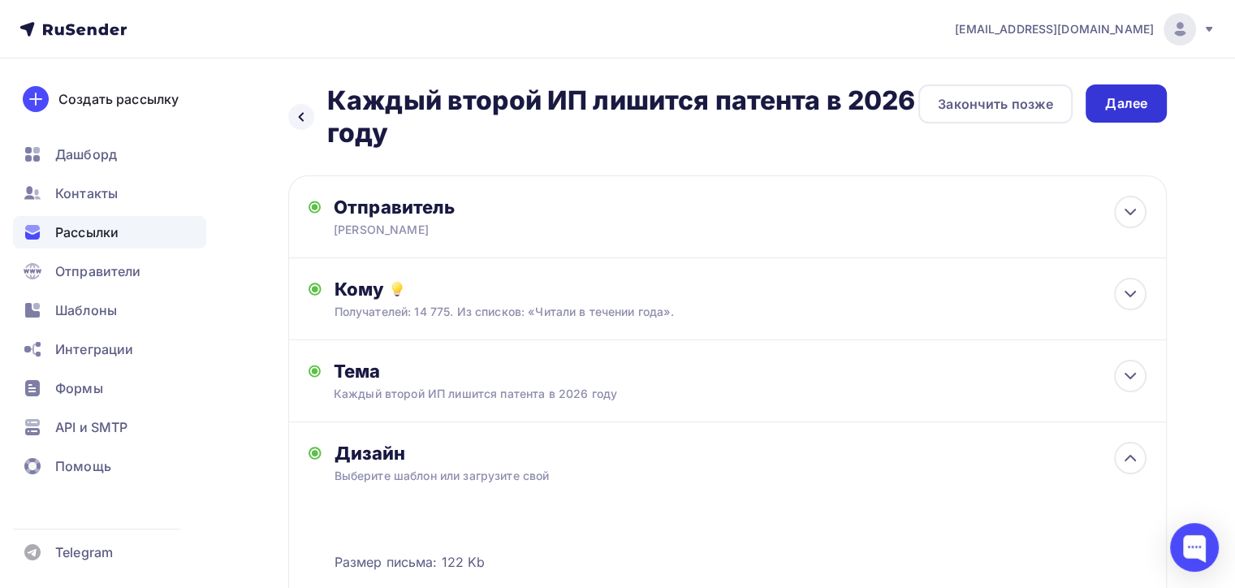
click at [1147, 114] on div "Далее" at bounding box center [1125, 103] width 81 height 38
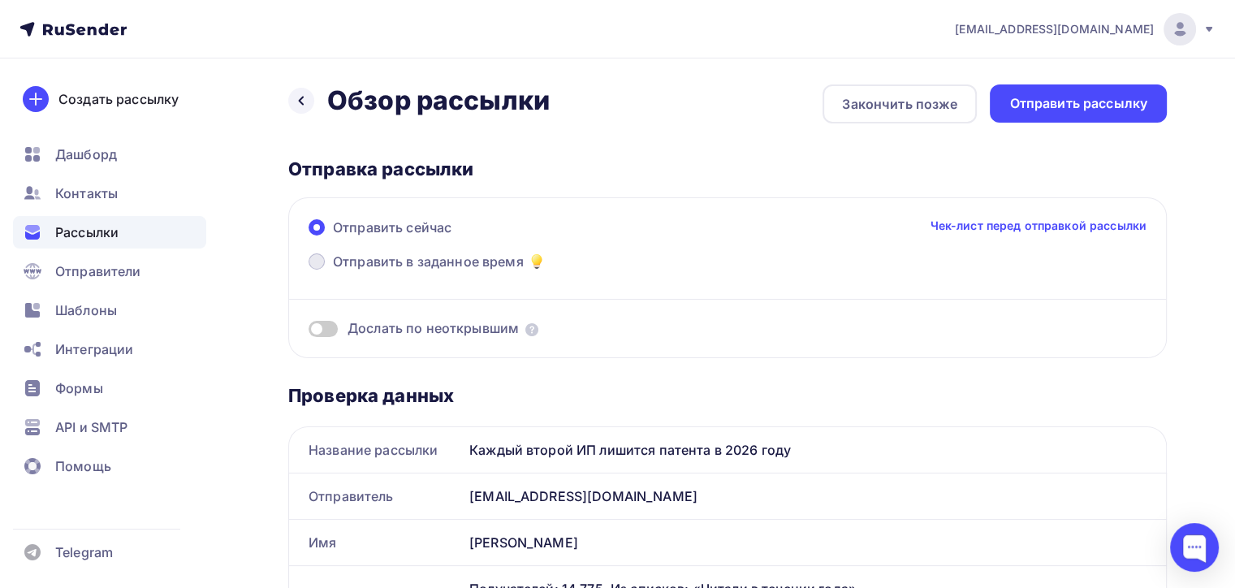
drag, startPoint x: 422, startPoint y: 261, endPoint x: 318, endPoint y: 262, distance: 103.9
click at [422, 261] on span "Отправить в заданное время" at bounding box center [428, 261] width 191 height 19
click at [333, 271] on input "Отправить в заданное время" at bounding box center [333, 271] width 0 height 0
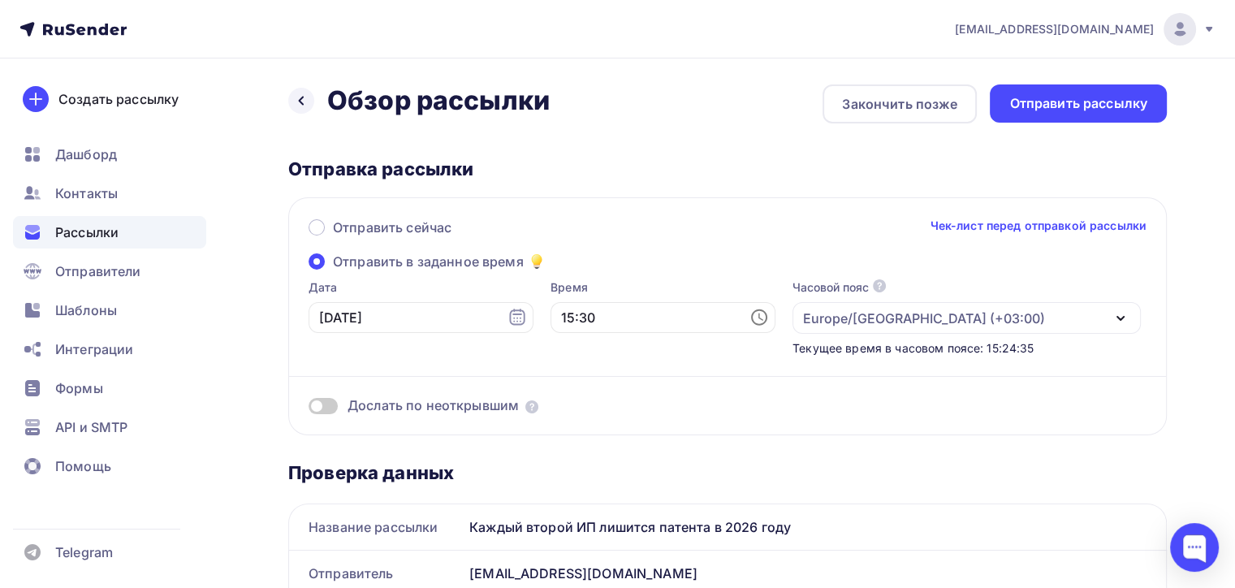
click at [318, 262] on span at bounding box center [316, 261] width 16 height 16
click at [333, 271] on input "Отправить в заданное время" at bounding box center [333, 271] width 0 height 0
click at [597, 314] on input "15:30" at bounding box center [662, 317] width 225 height 31
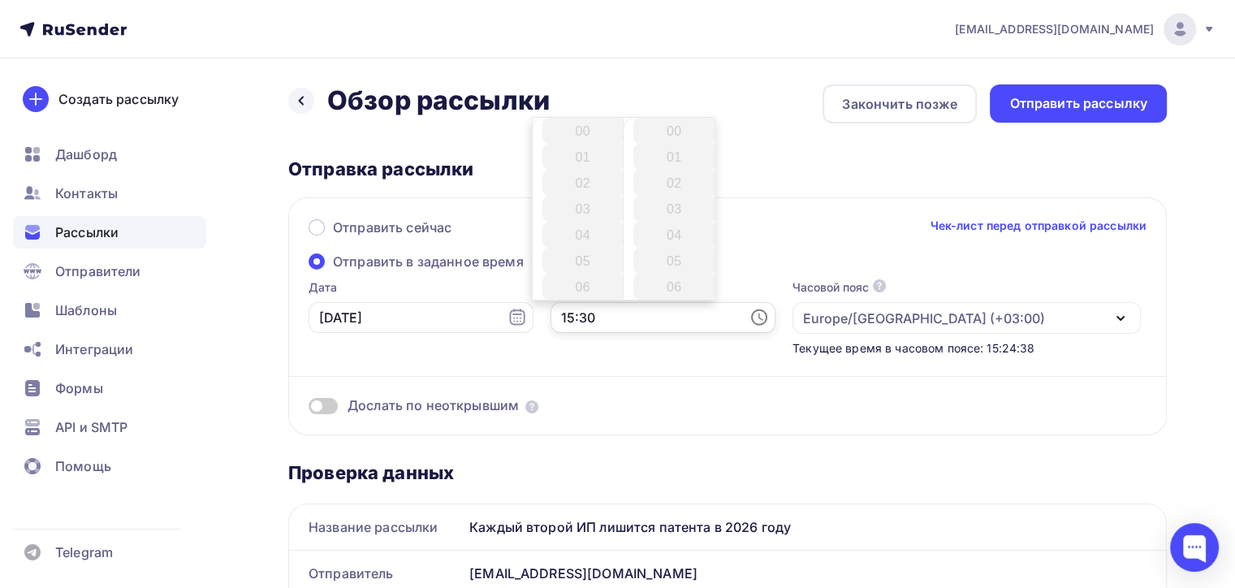
scroll to position [779, 0]
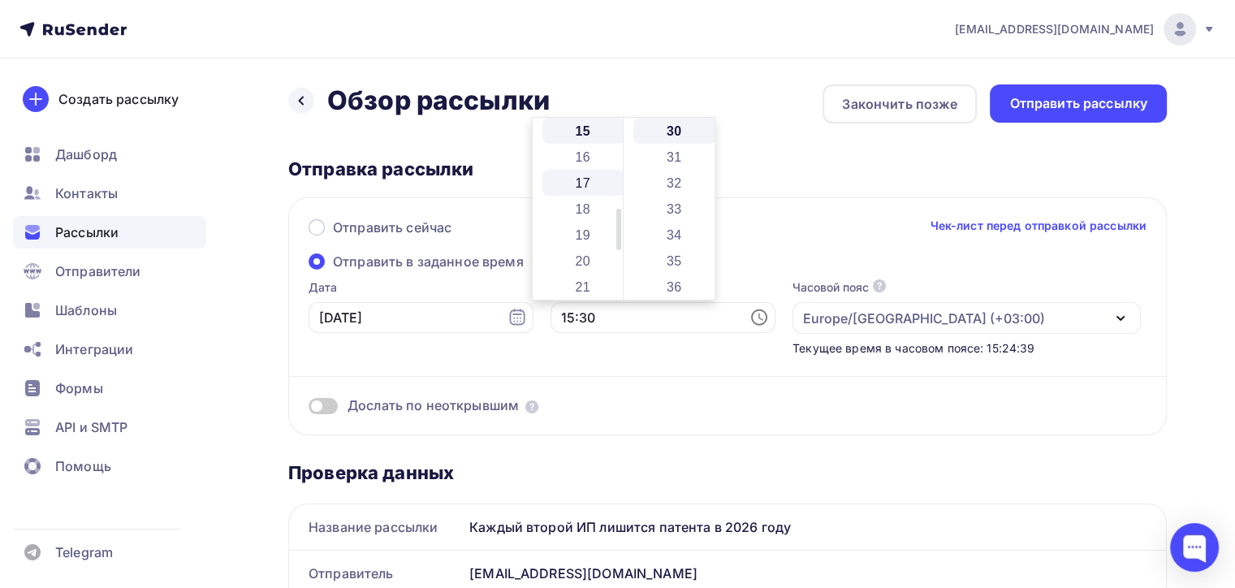
click at [580, 182] on li "17" at bounding box center [584, 183] width 84 height 26
click at [679, 129] on li "00" at bounding box center [675, 131] width 84 height 26
type input "17:00"
click at [880, 170] on div "Отправка рассылки" at bounding box center [727, 168] width 878 height 23
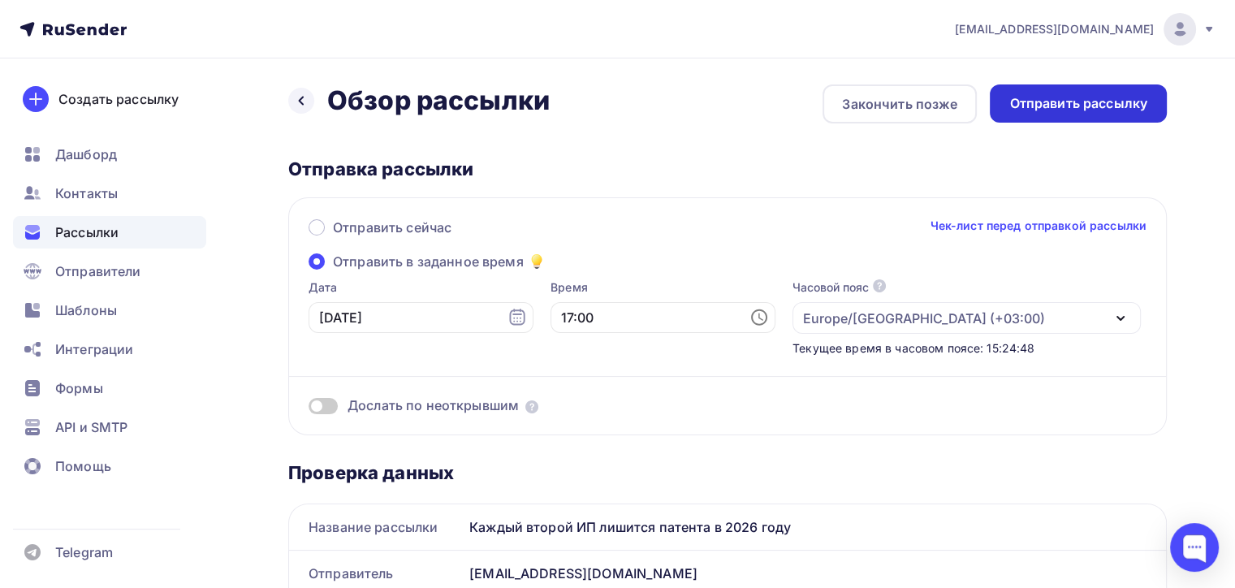
click at [1016, 101] on div "Отправить рассылку" at bounding box center [1078, 103] width 138 height 19
